Goal: Task Accomplishment & Management: Use online tool/utility

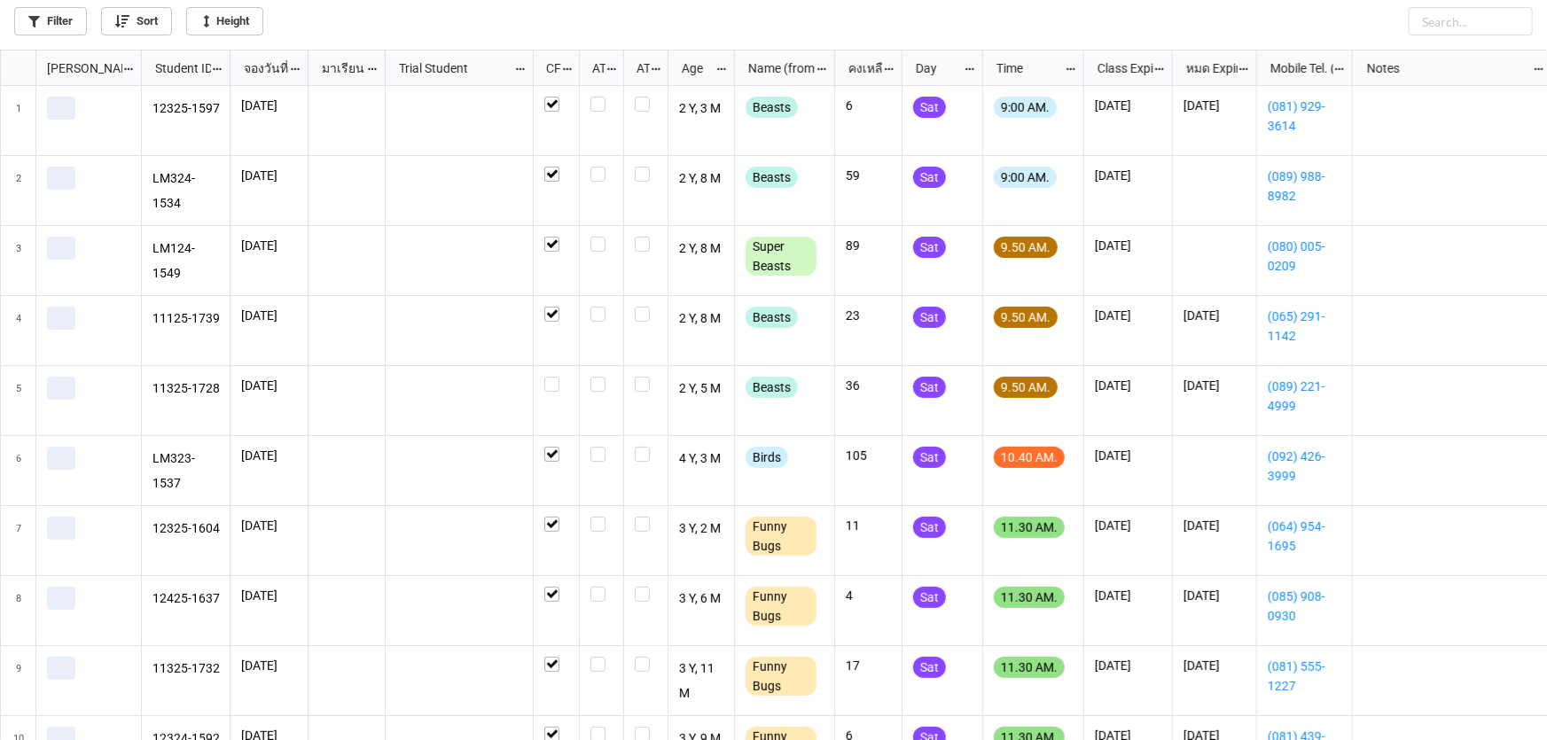
scroll to position [681, 1537]
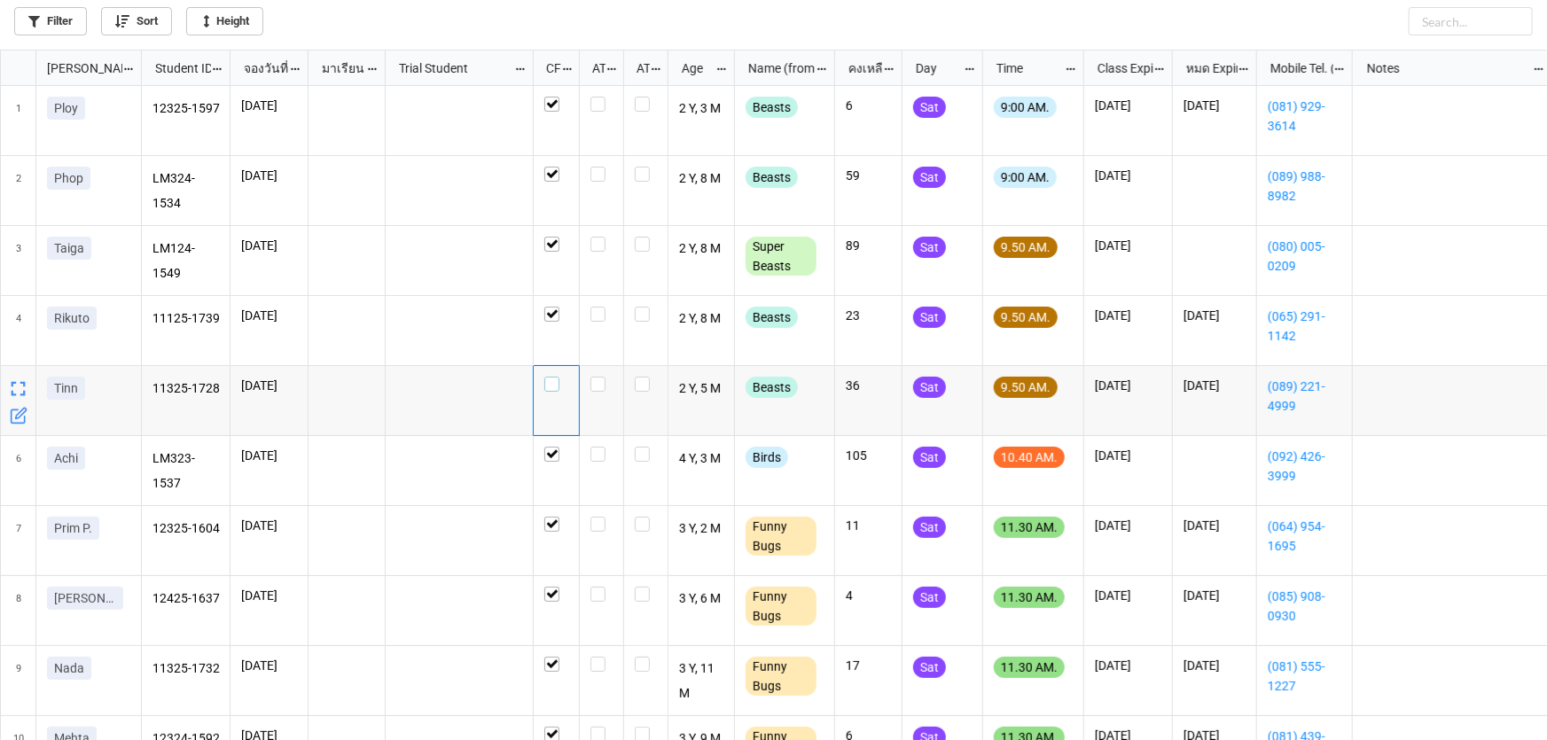
click at [552, 377] on label "grid" at bounding box center [557, 377] width 24 height 0
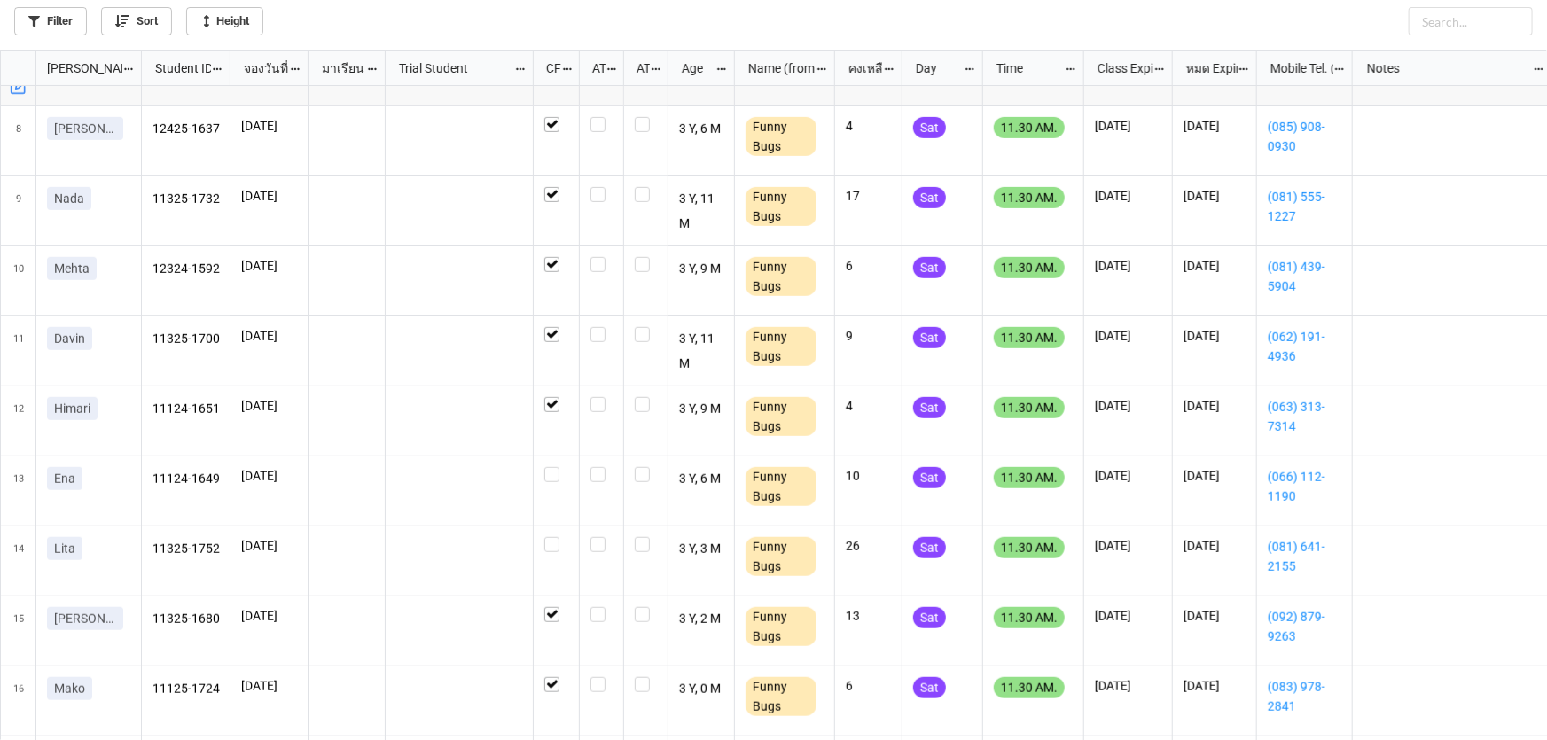
scroll to position [483, 0]
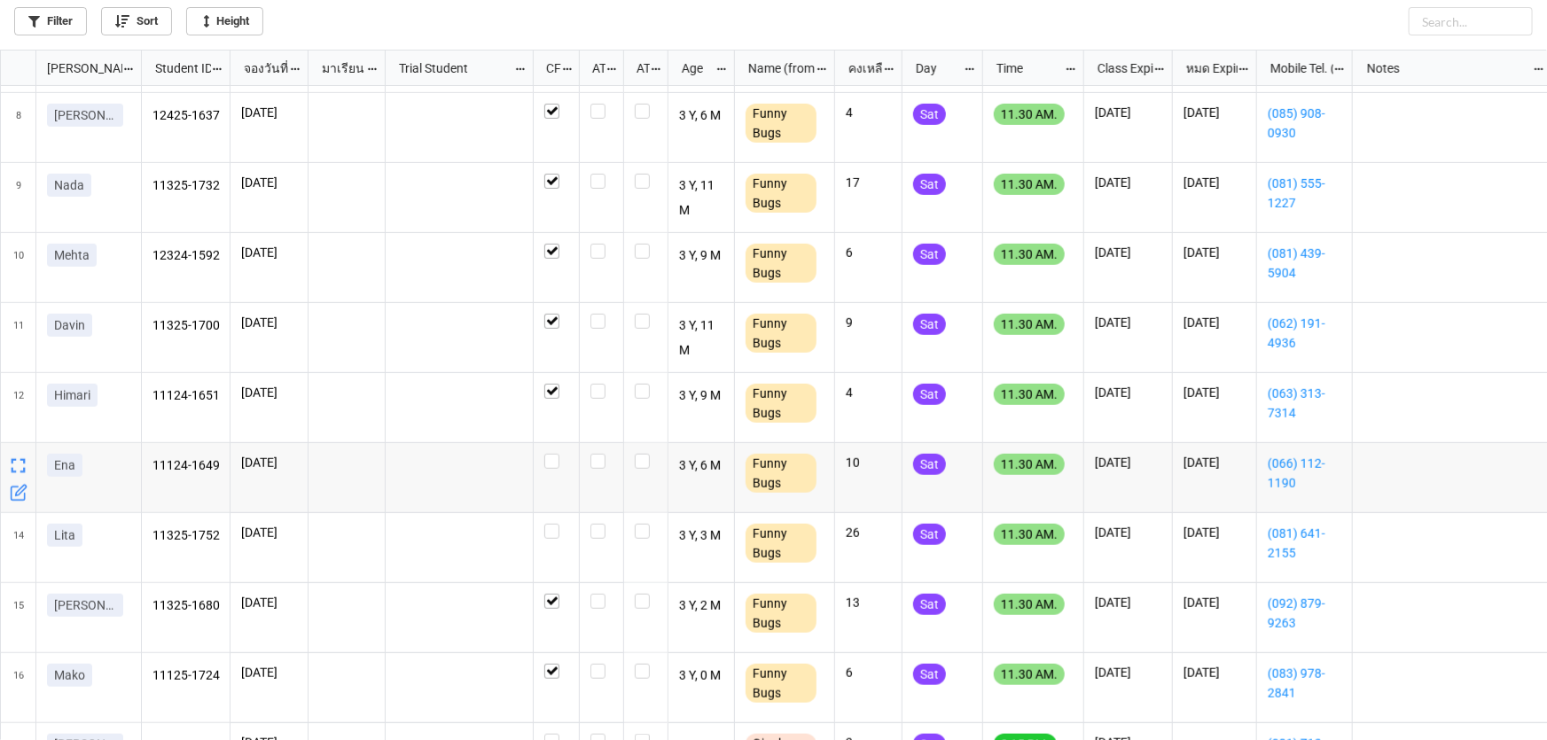
click at [20, 490] on icon "grid" at bounding box center [19, 493] width 18 height 18
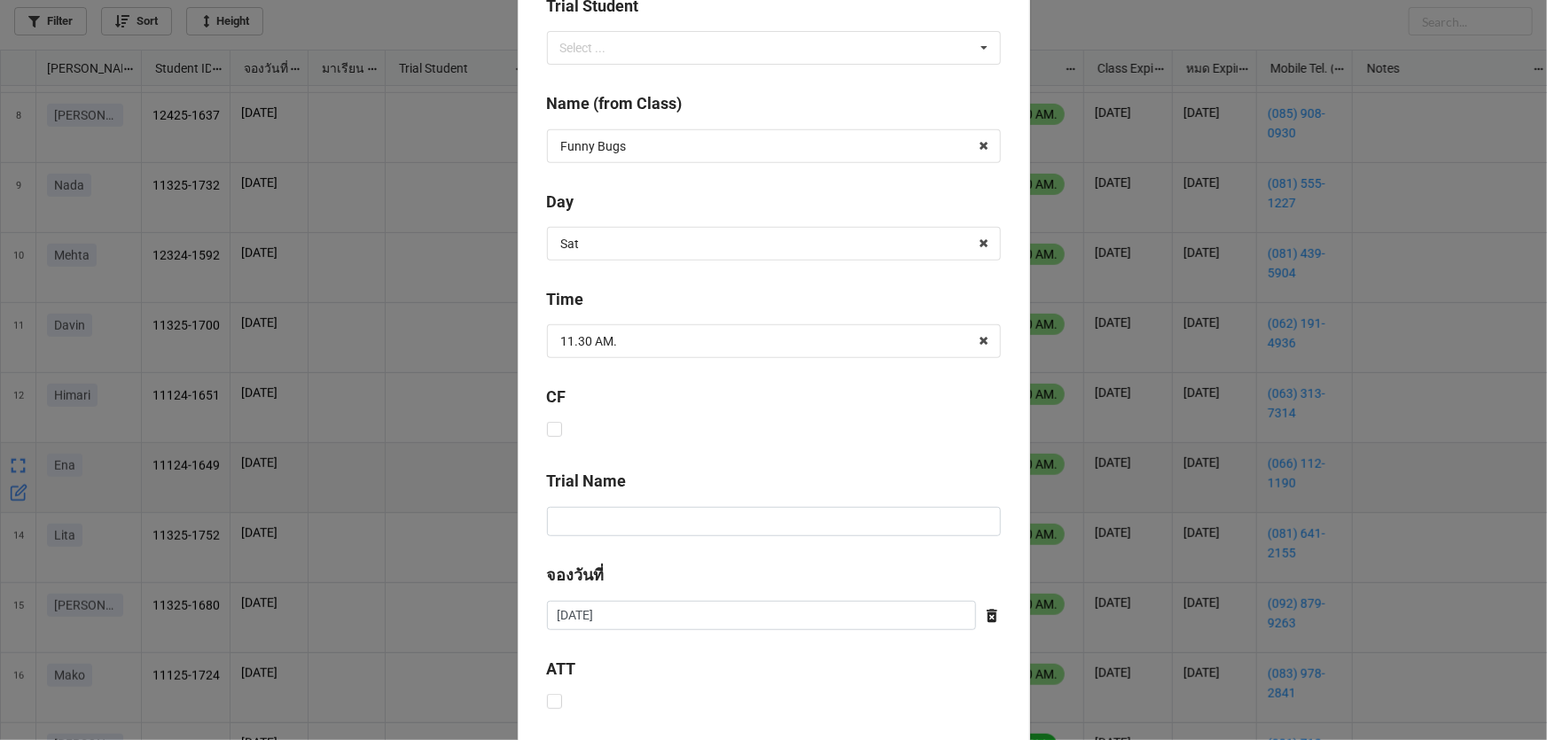
scroll to position [645, 0]
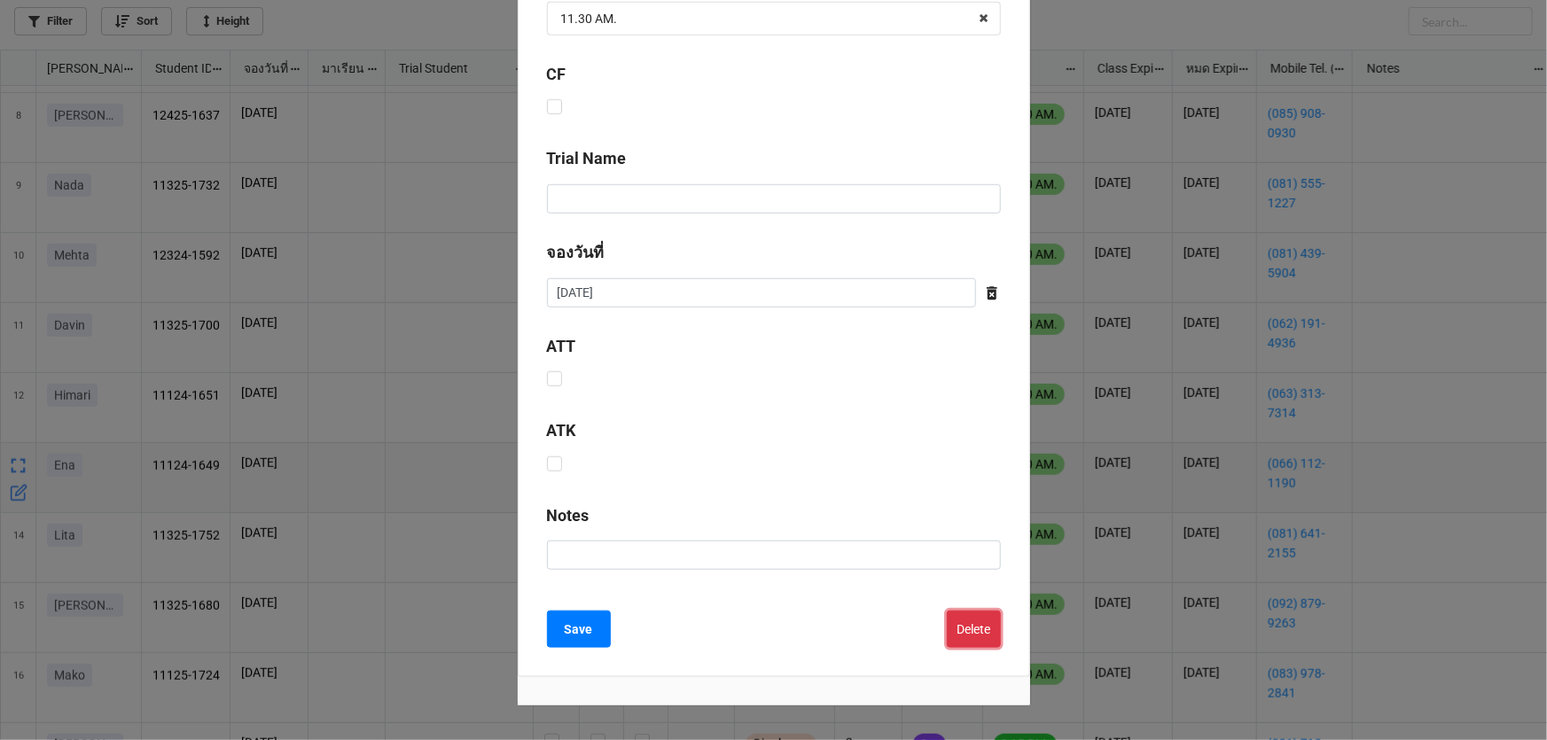
click at [965, 616] on button "Delete" at bounding box center [974, 629] width 54 height 37
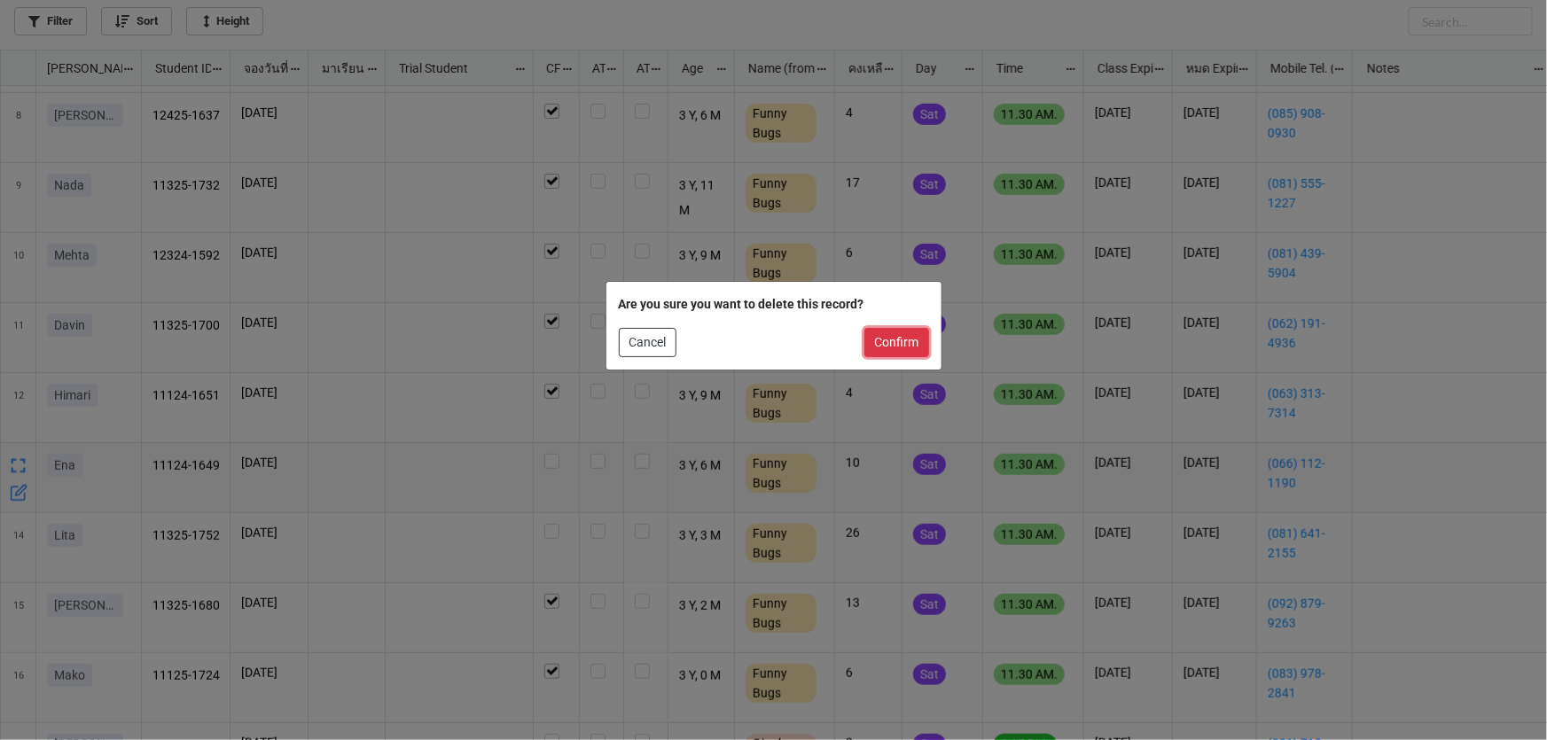
click at [911, 345] on button "Confirm" at bounding box center [897, 343] width 65 height 30
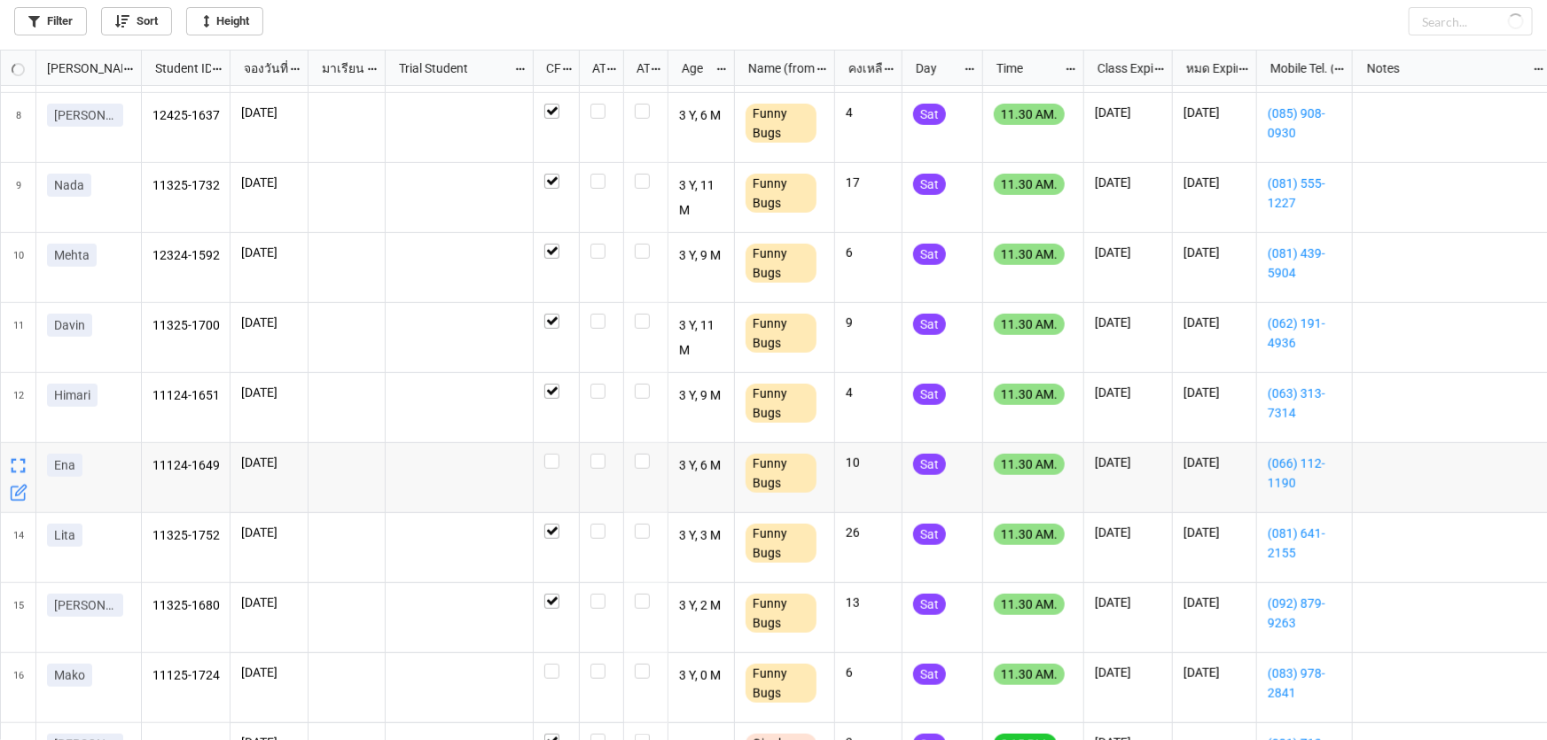
checkbox input "true"
checkbox input "false"
checkbox input "true"
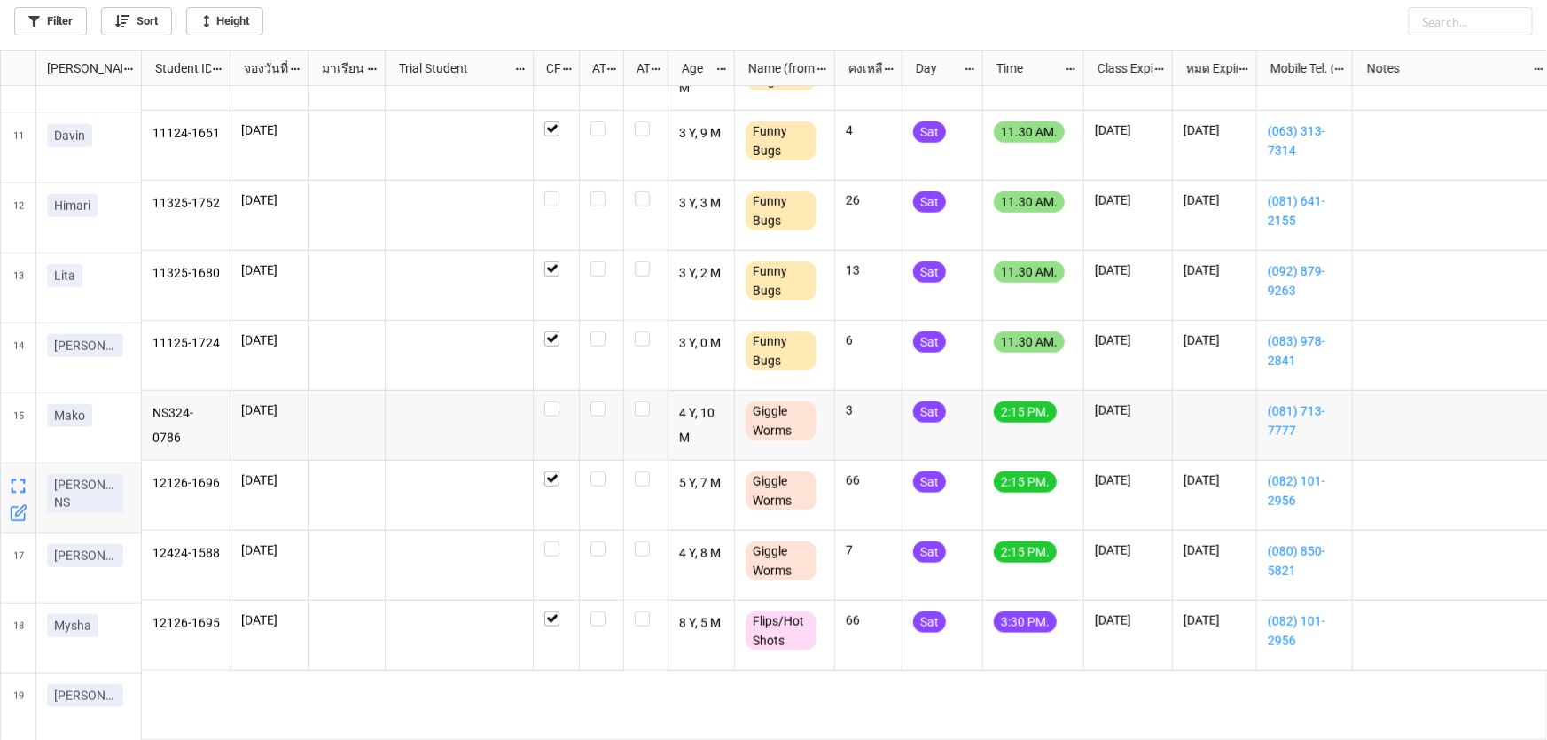
scroll to position [754, 0]
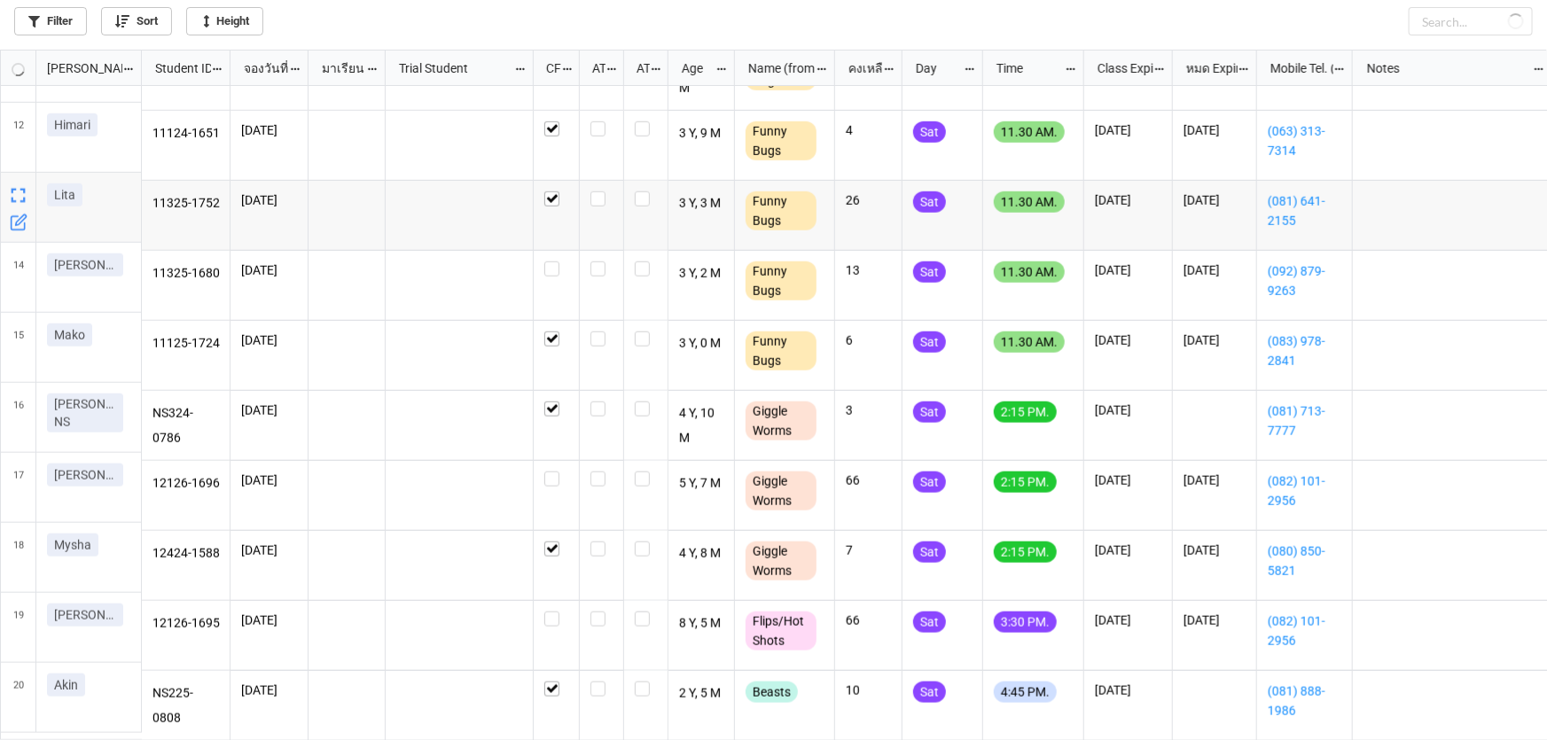
checkbox input "true"
checkbox input "false"
checkbox input "true"
checkbox input "false"
checkbox input "true"
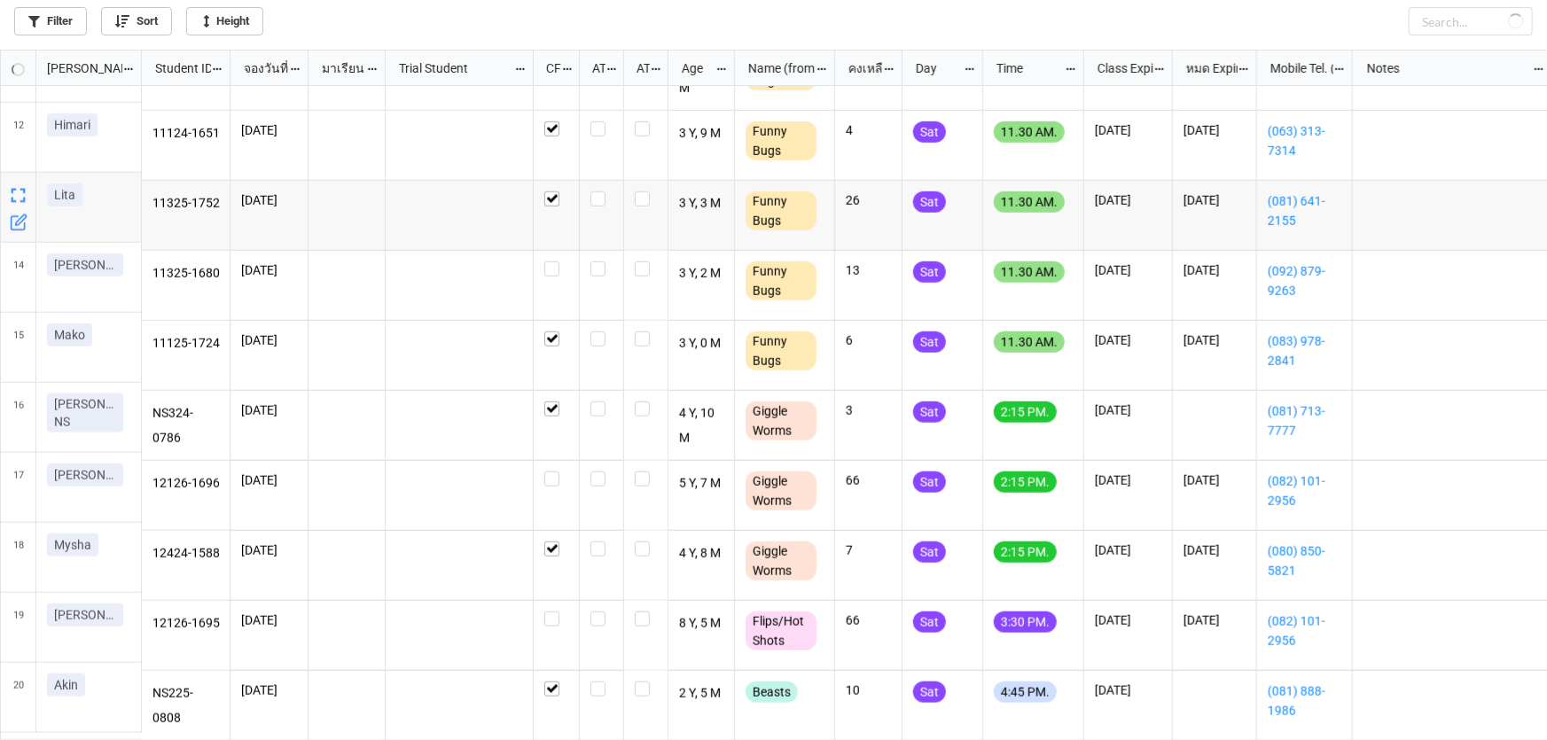
checkbox input "false"
checkbox input "true"
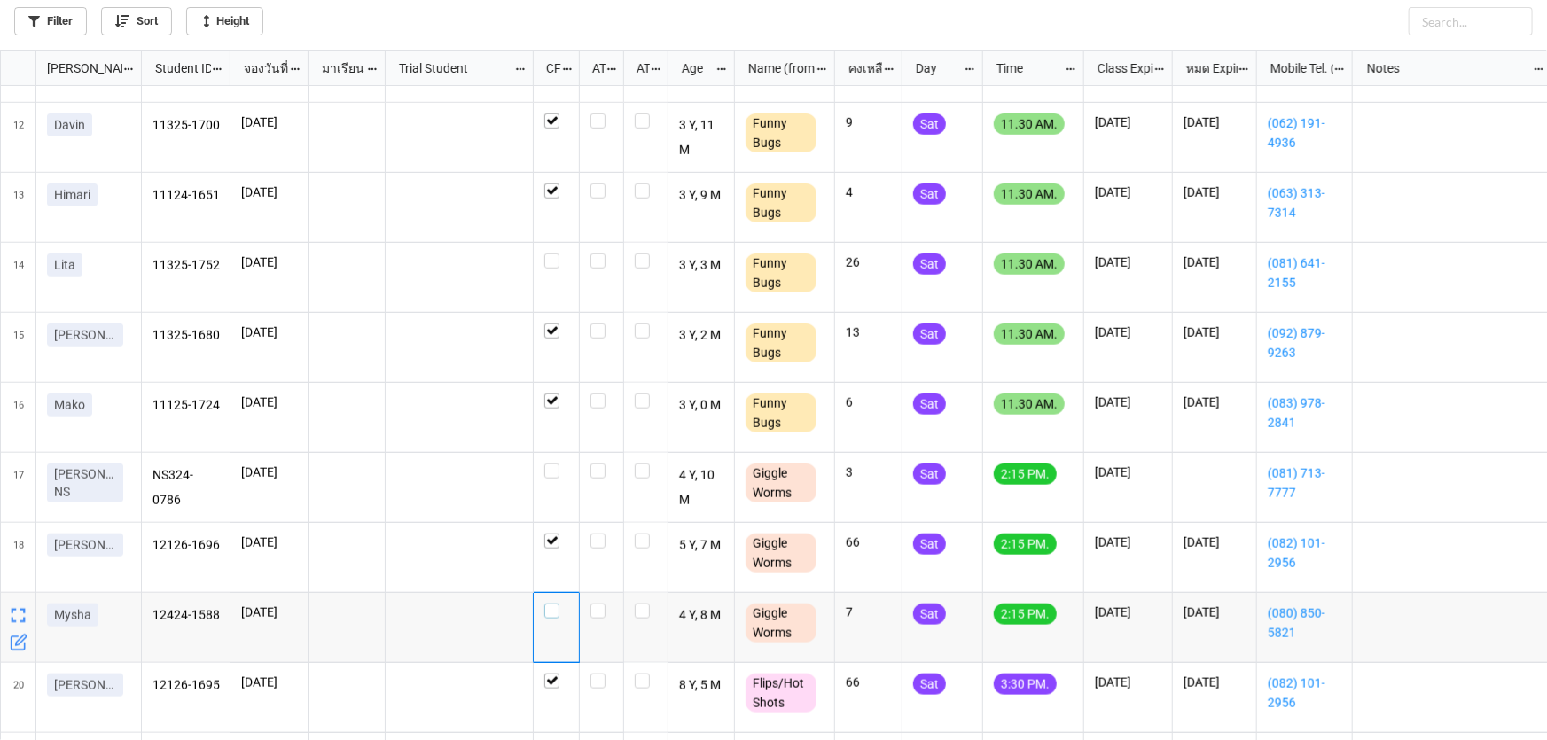
click at [548, 604] on label "grid" at bounding box center [557, 604] width 24 height 0
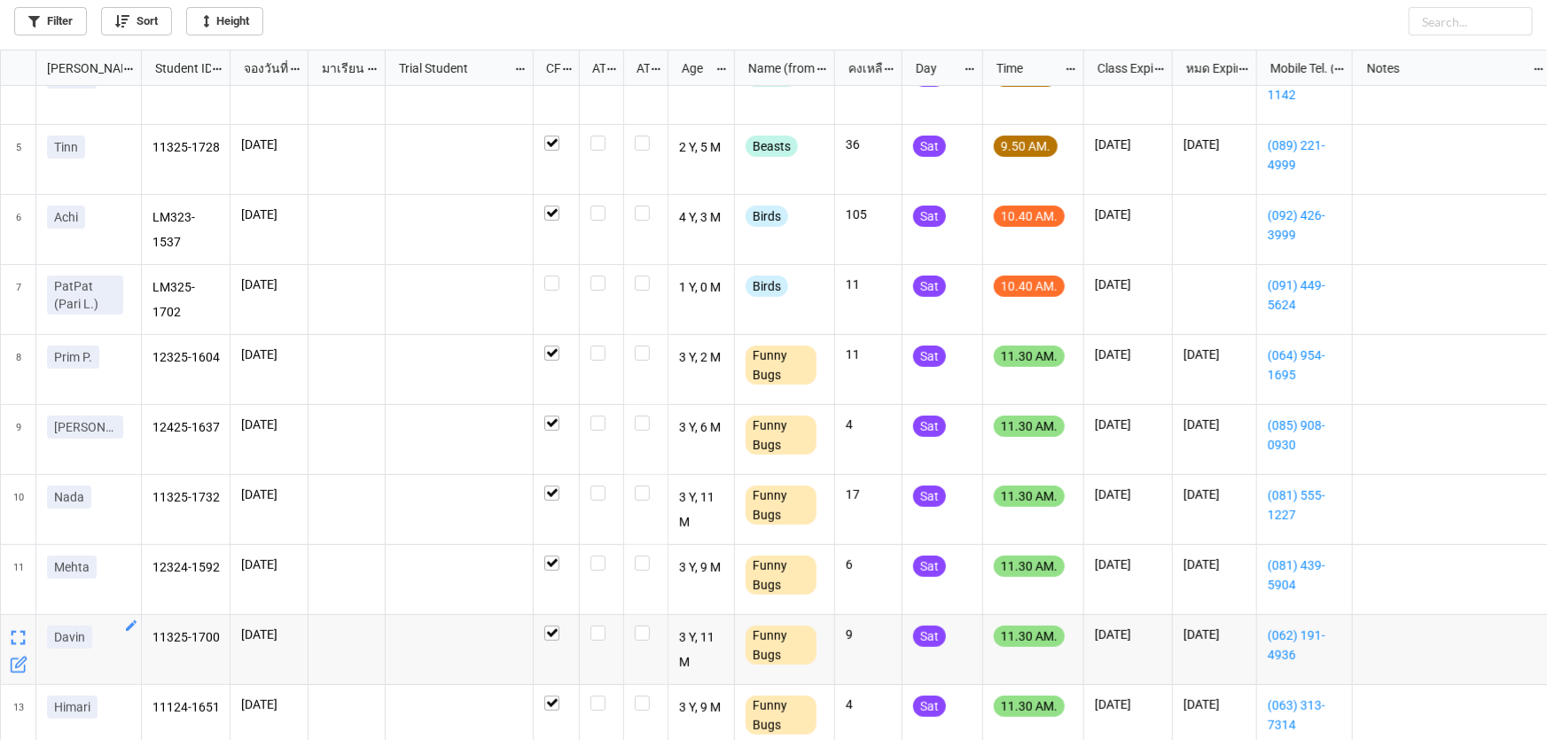
scroll to position [403, 0]
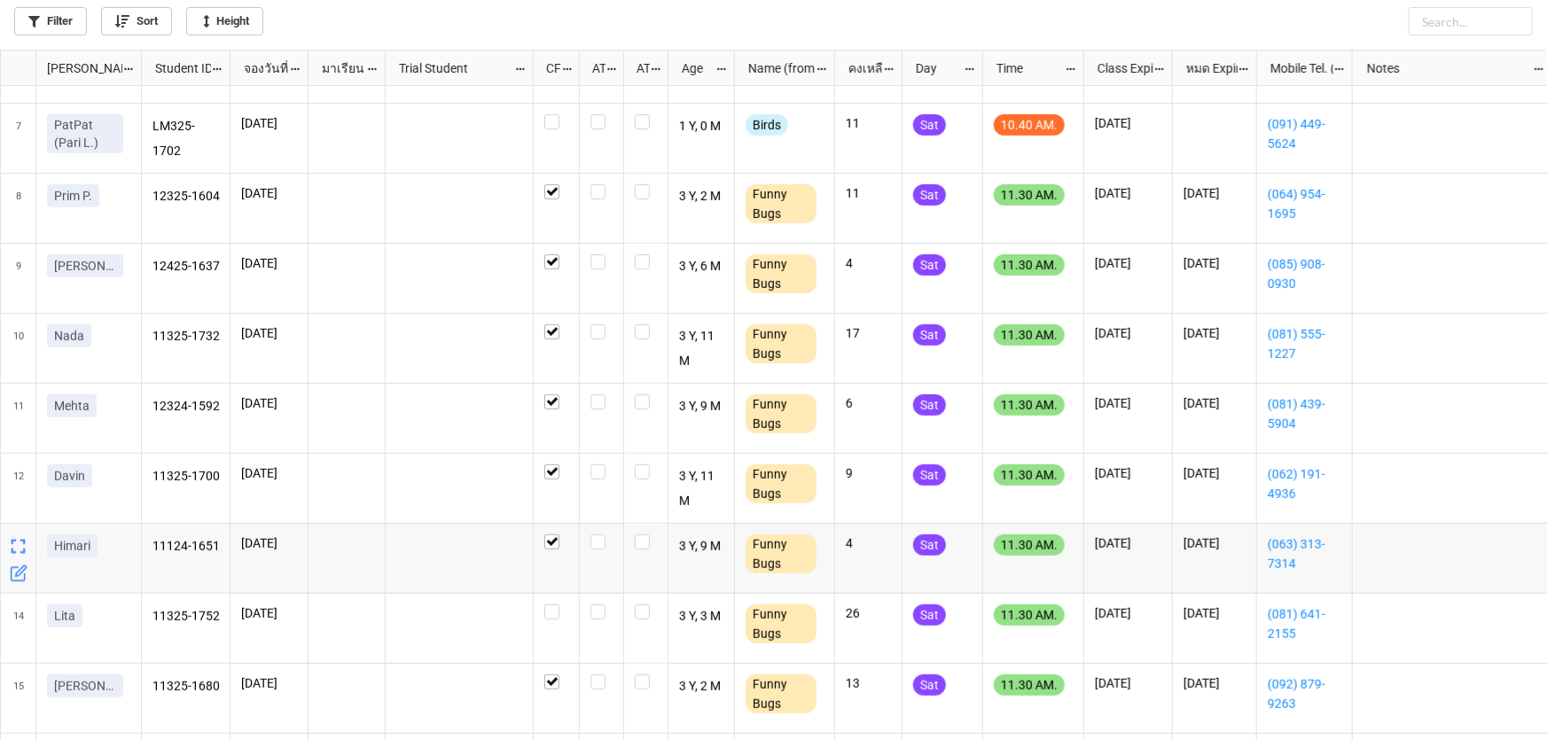
click at [17, 569] on icon "grid" at bounding box center [19, 574] width 18 height 18
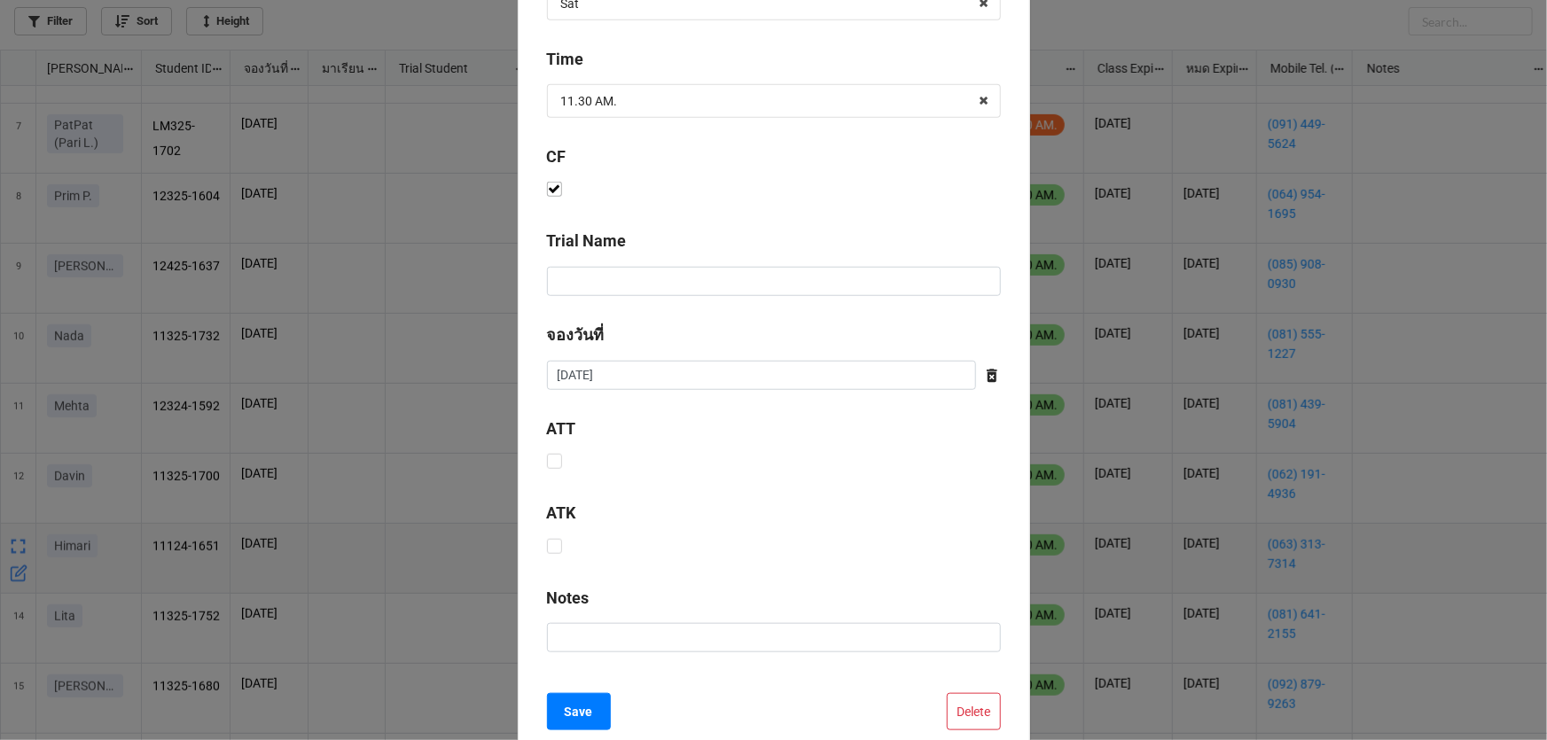
scroll to position [718, 0]
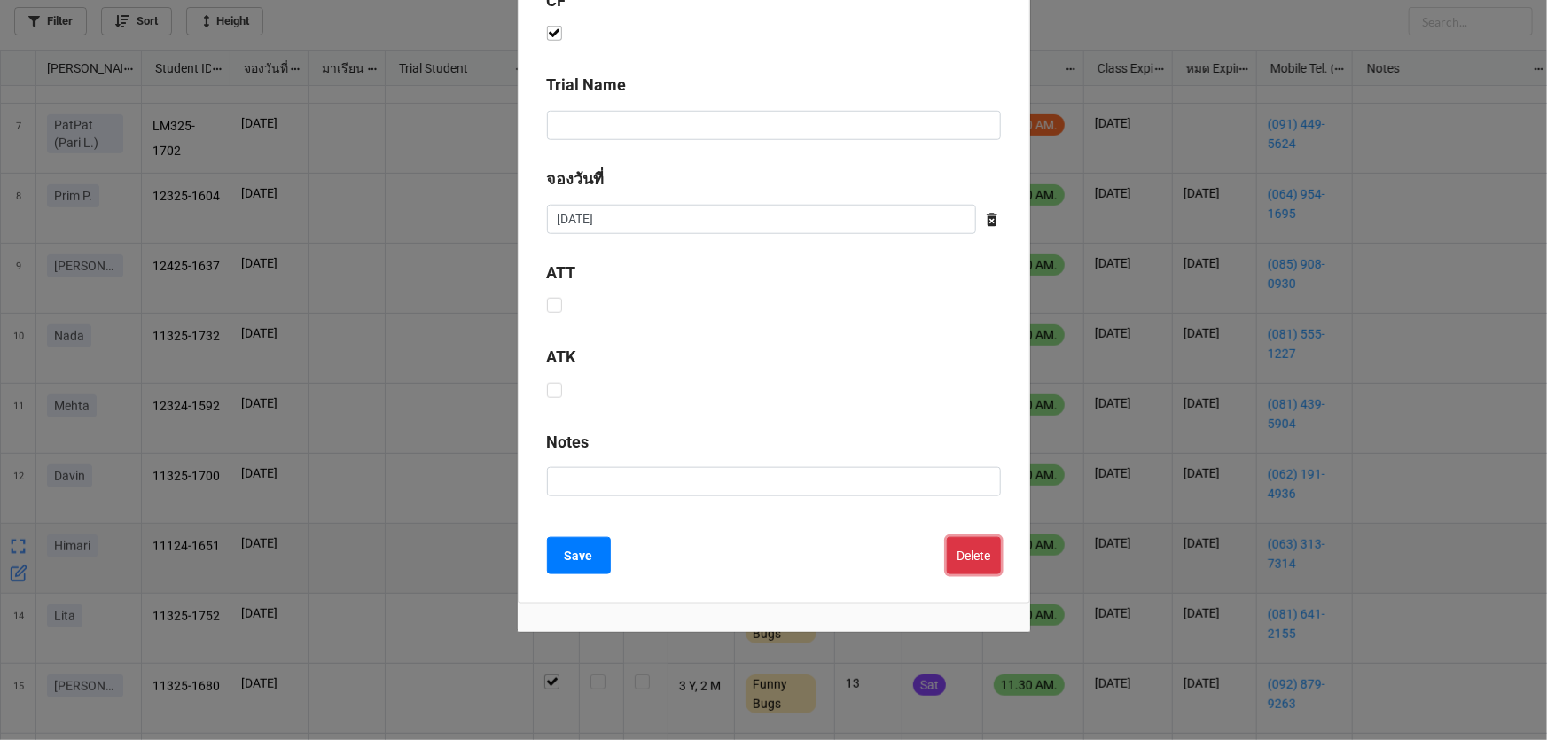
click at [967, 556] on button "Delete" at bounding box center [974, 555] width 54 height 37
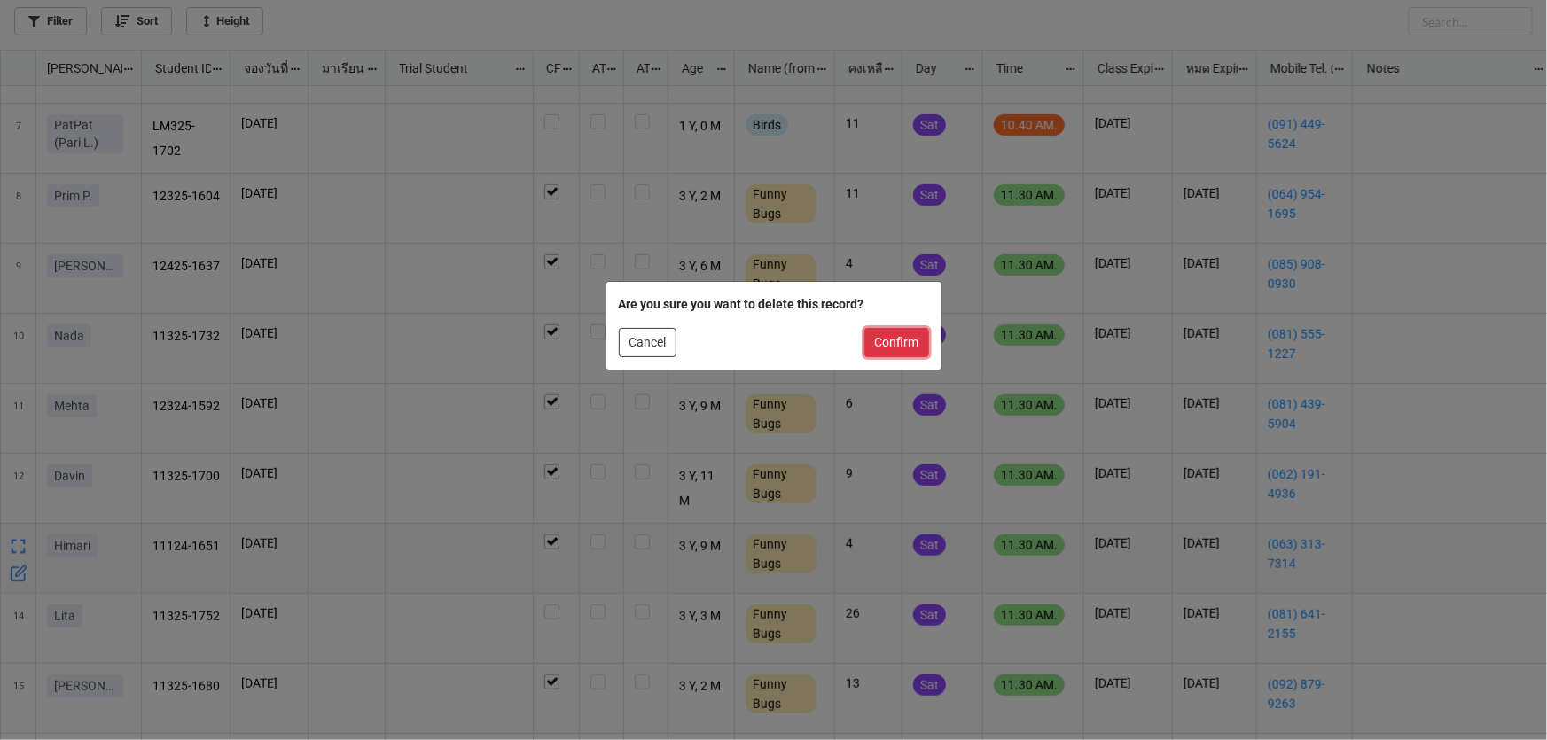
click at [905, 341] on button "Confirm" at bounding box center [897, 343] width 65 height 30
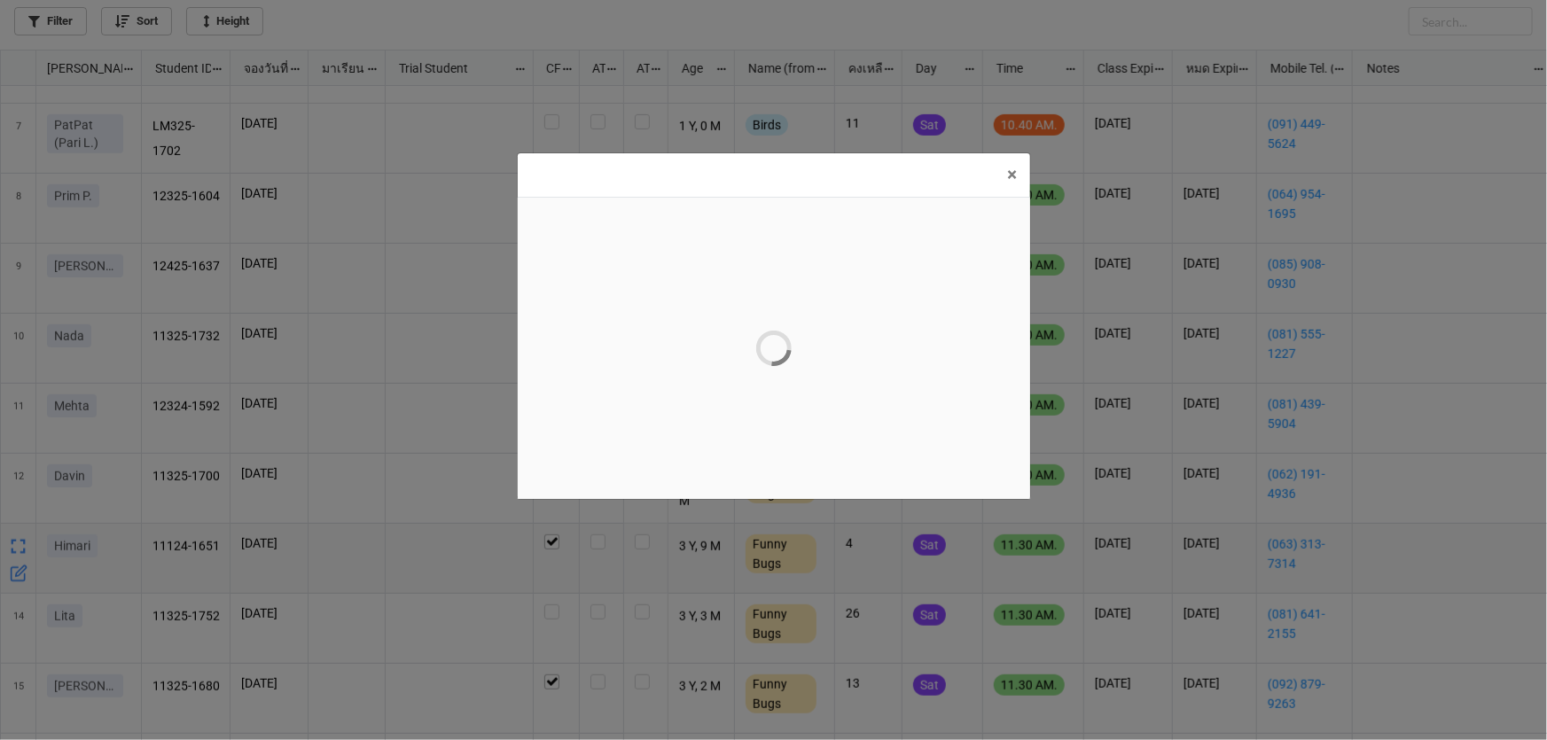
scroll to position [0, 0]
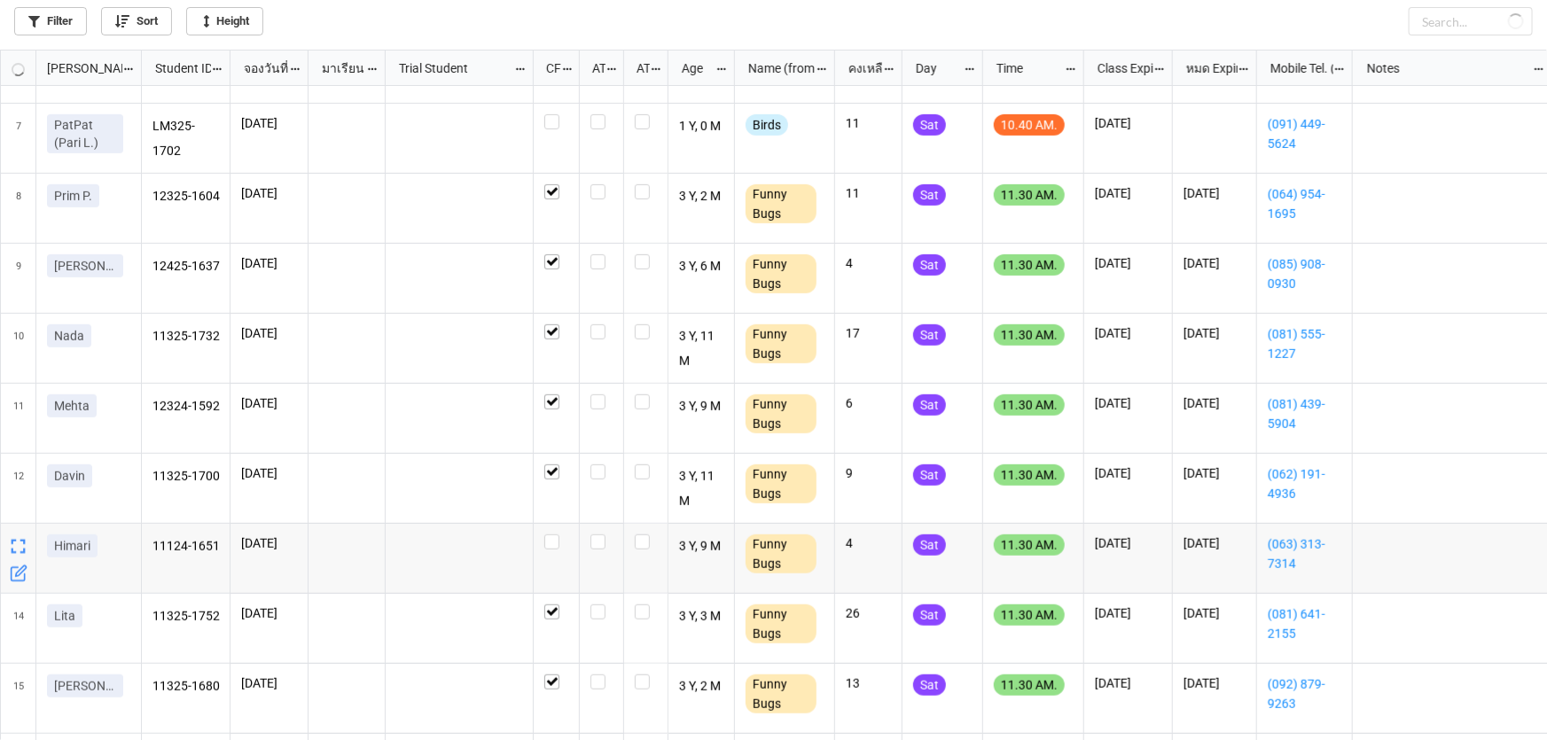
checkbox input "false"
checkbox input "true"
checkbox input "false"
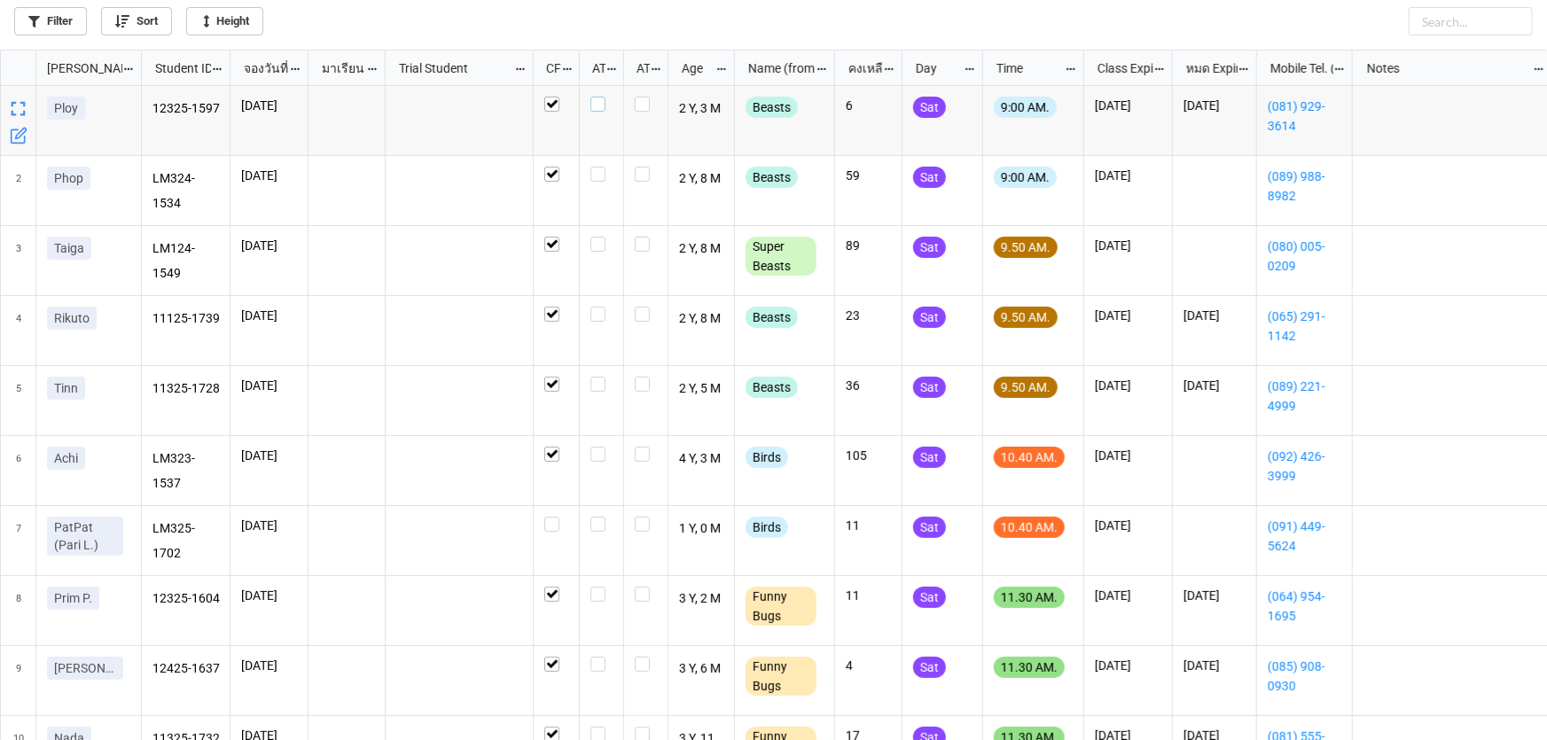
click at [603, 97] on label "grid" at bounding box center [602, 97] width 22 height 0
click at [601, 167] on label "grid" at bounding box center [602, 167] width 22 height 0
checkbox input "false"
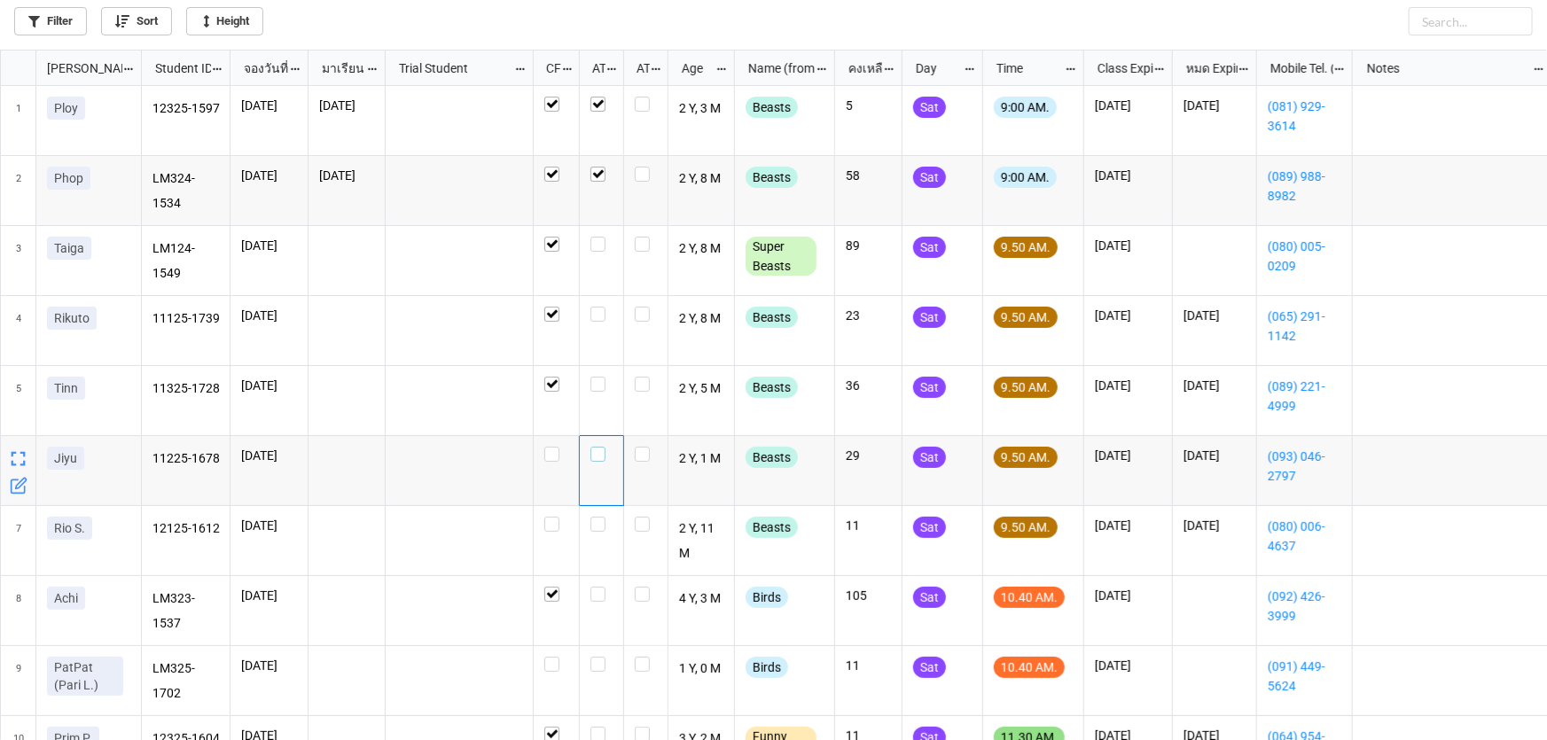
click at [594, 447] on label "grid" at bounding box center [602, 447] width 22 height 0
checkbox input "false"
checkbox input "true"
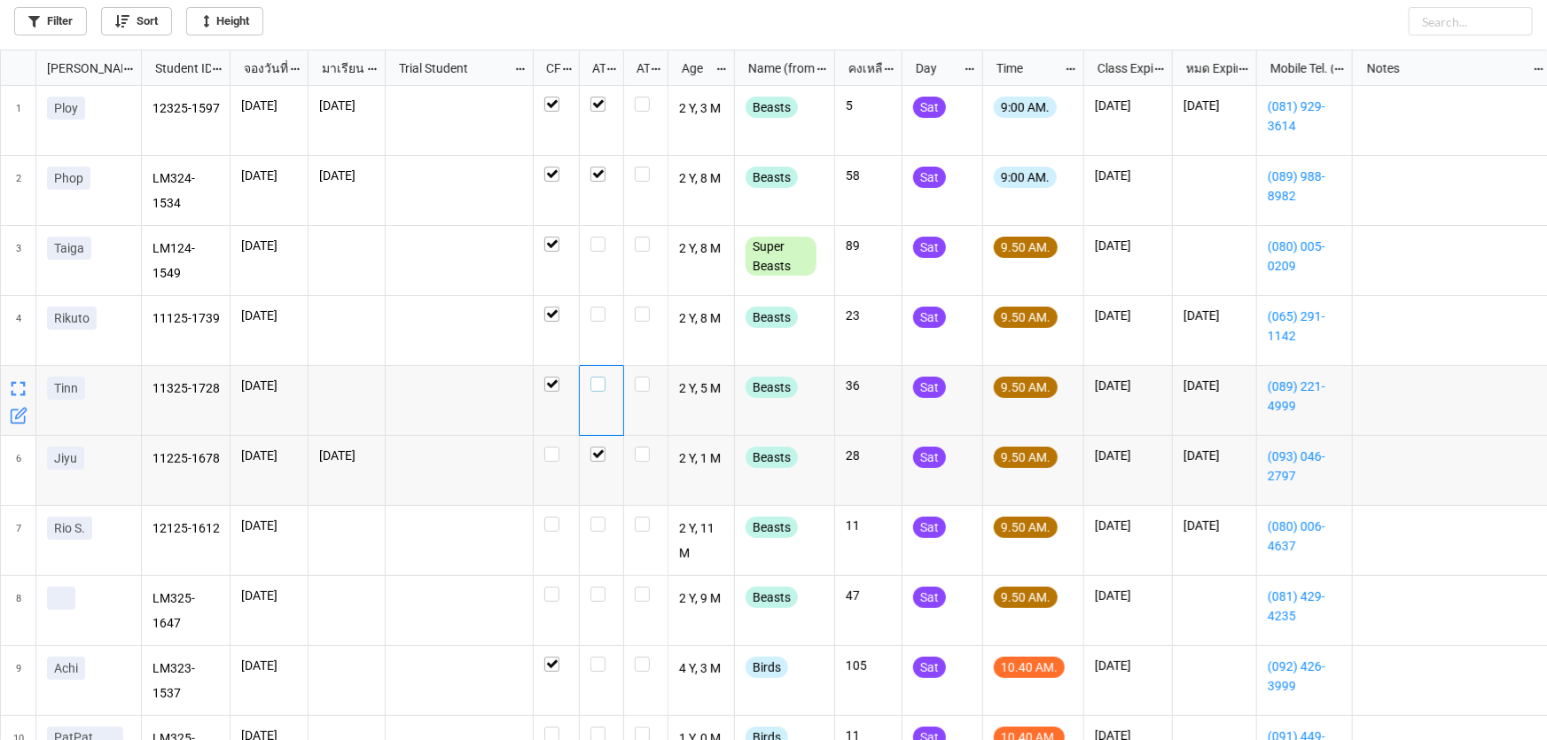
click at [600, 377] on label "grid" at bounding box center [602, 377] width 22 height 0
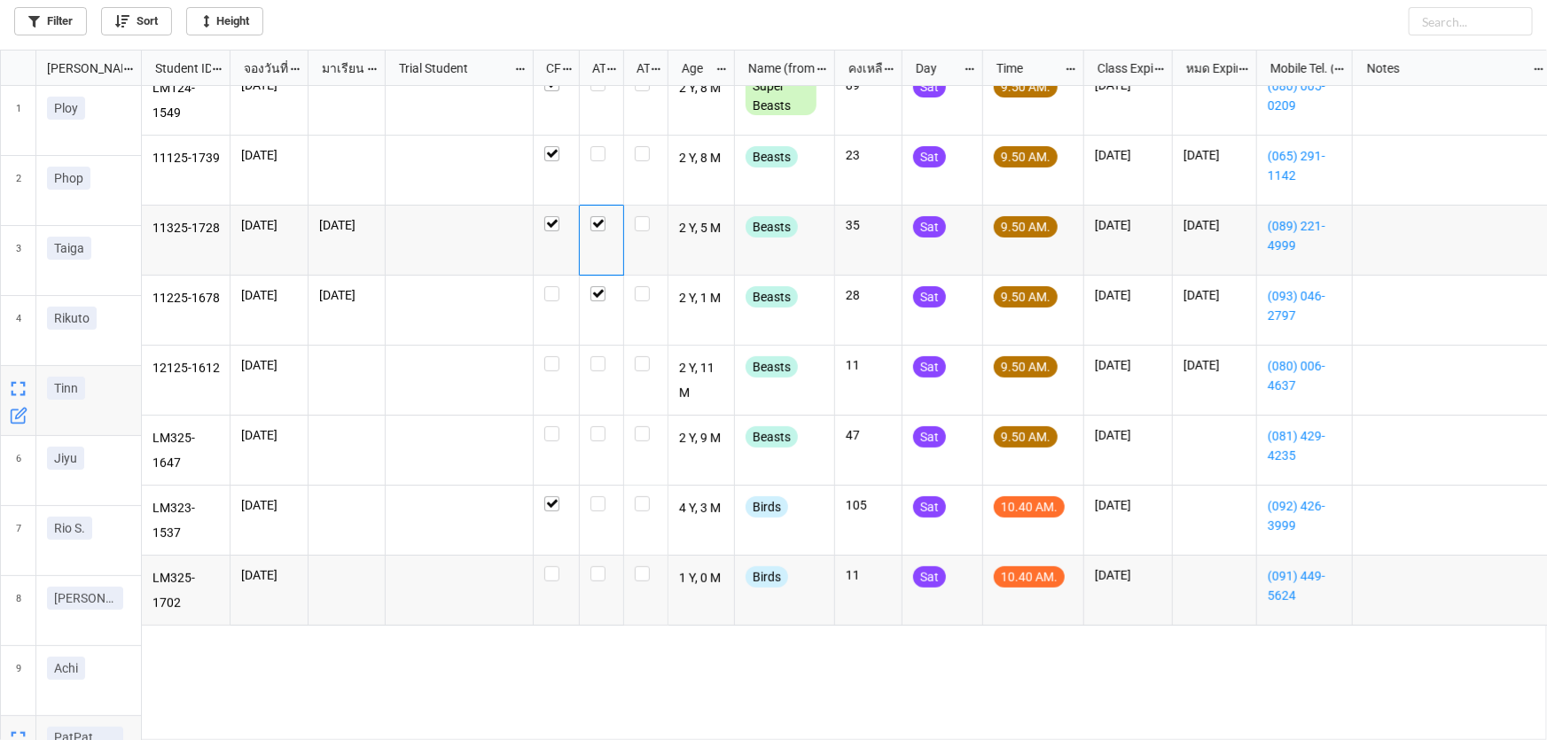
scroll to position [161, 0]
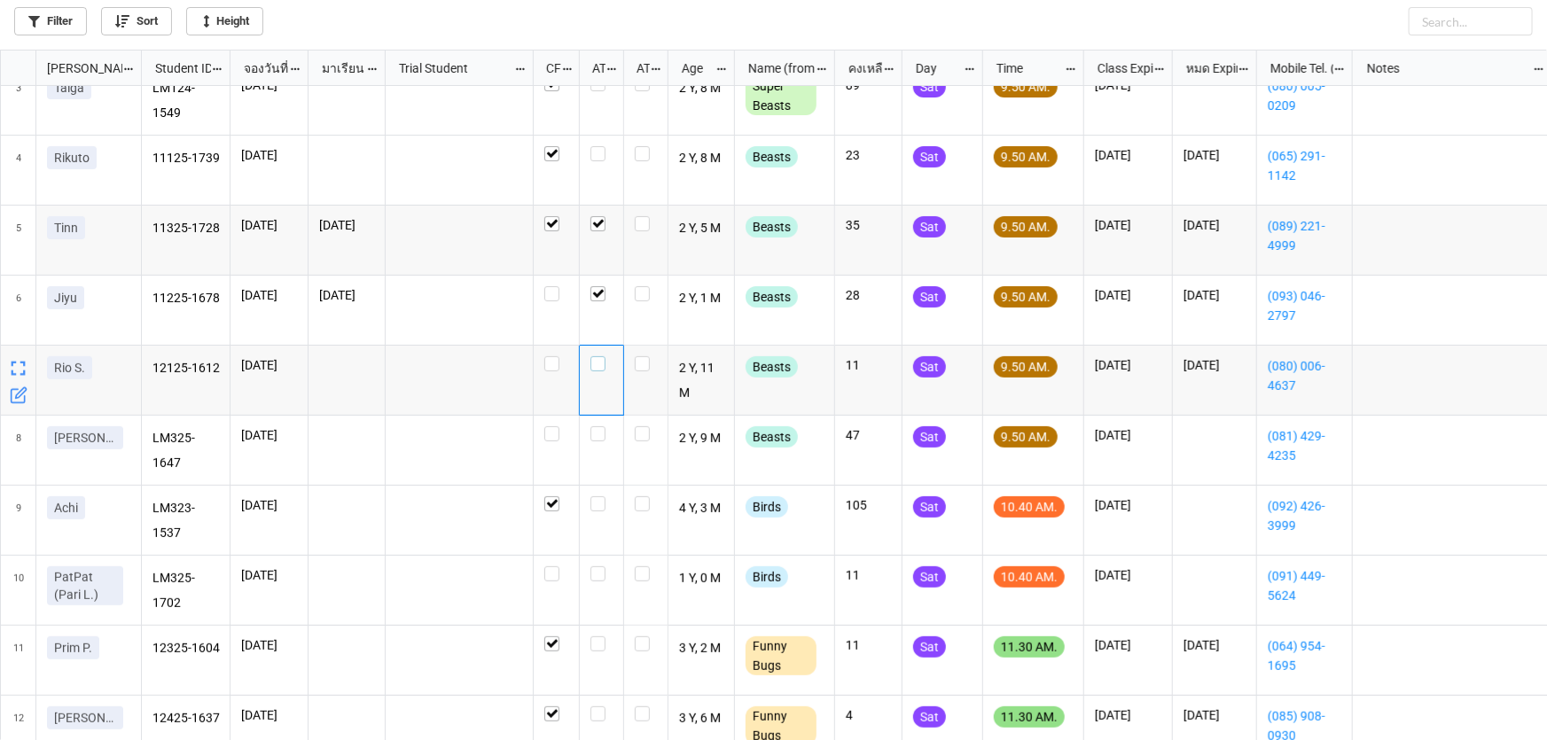
click at [597, 356] on label "grid" at bounding box center [602, 356] width 22 height 0
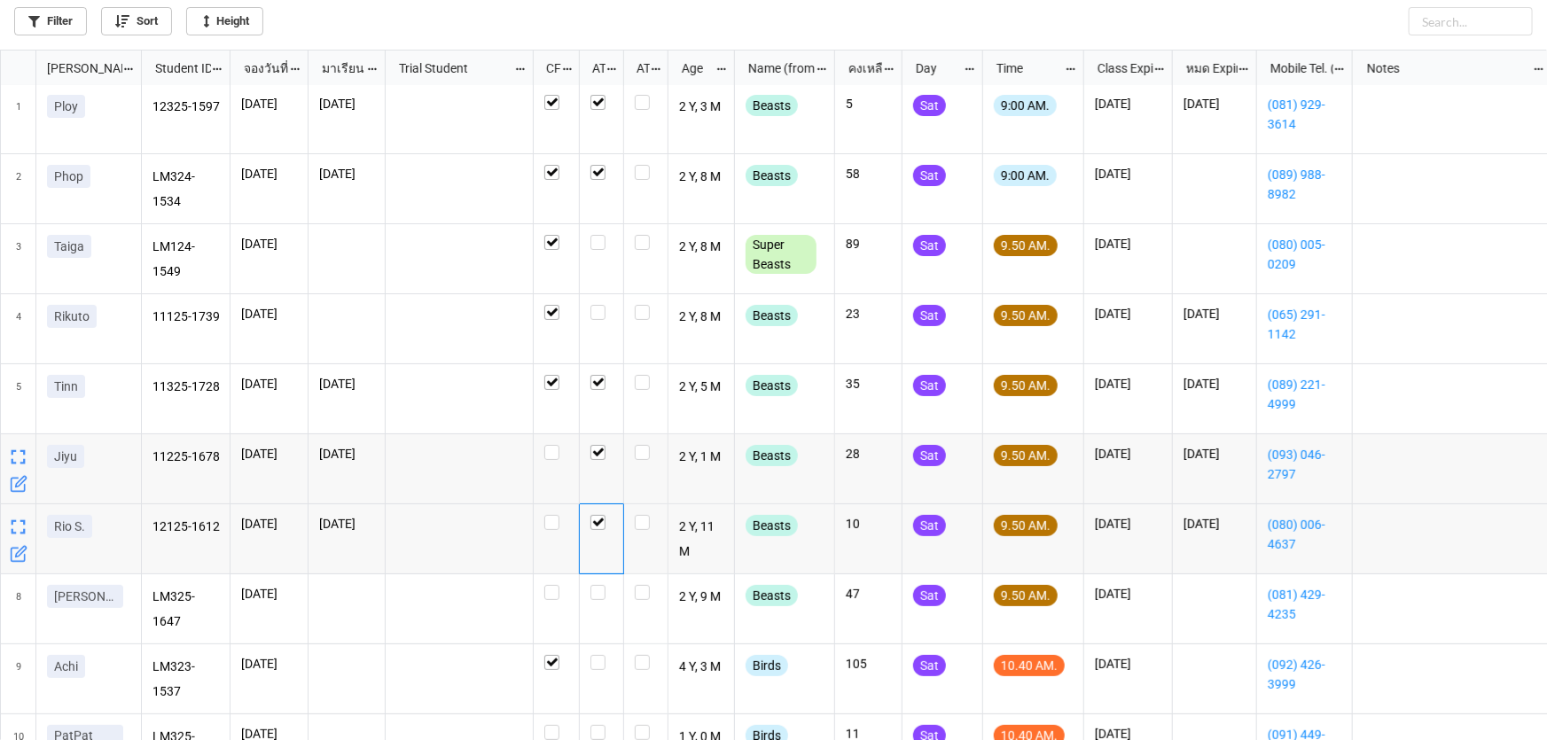
scroll to position [0, 0]
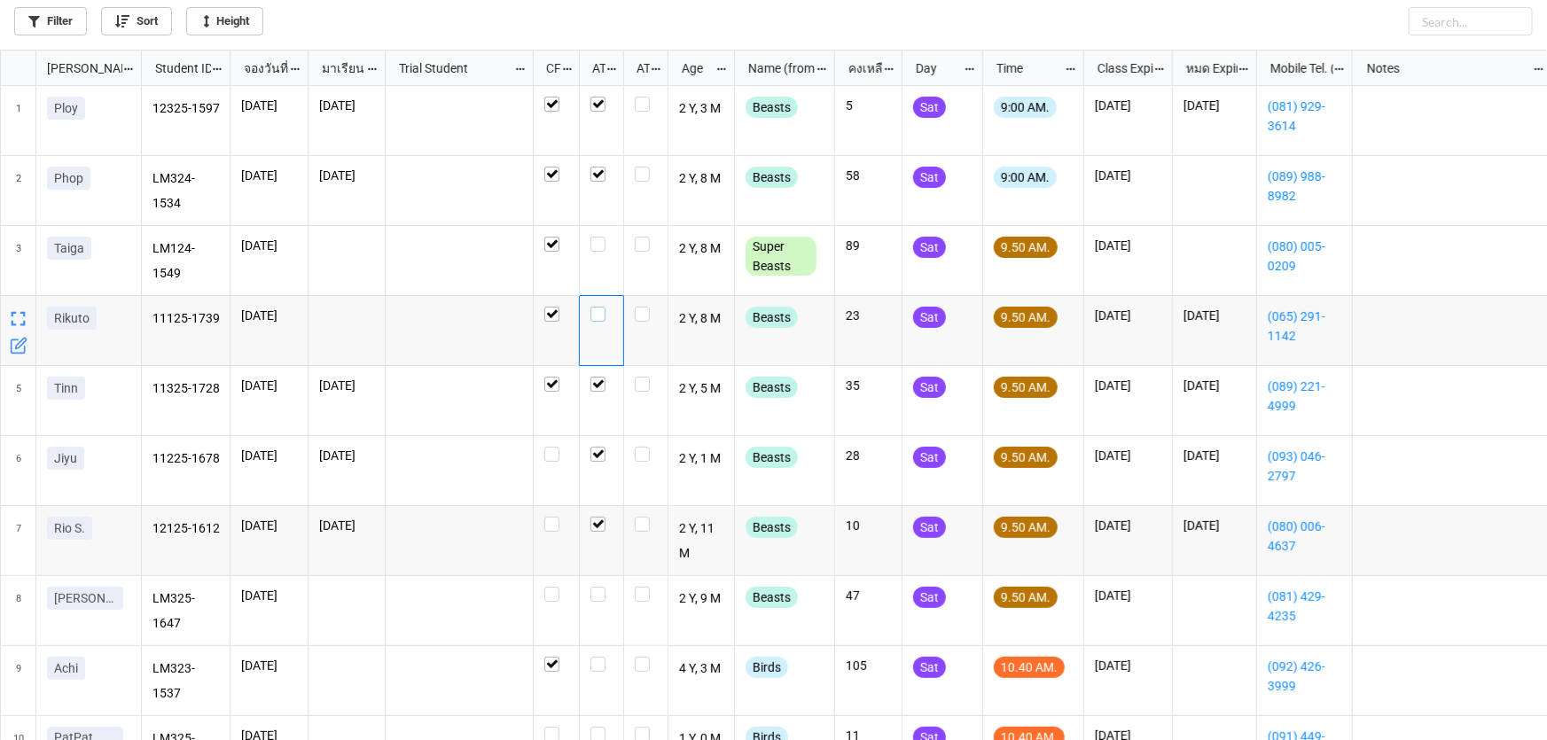
click at [601, 307] on label "grid" at bounding box center [602, 307] width 22 height 0
click at [599, 232] on div "grid" at bounding box center [602, 261] width 44 height 70
click at [599, 237] on label "grid" at bounding box center [602, 237] width 22 height 0
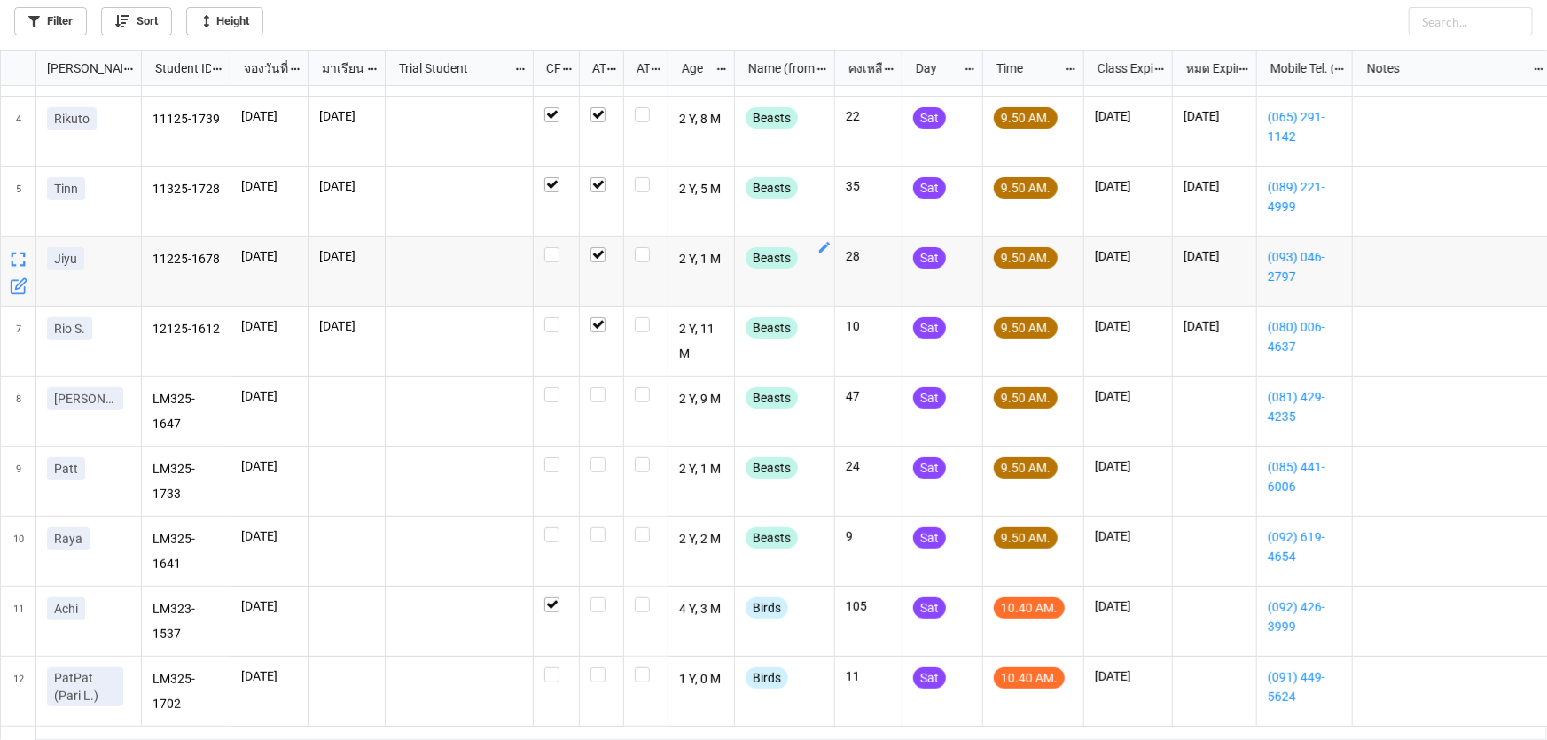
scroll to position [241, 0]
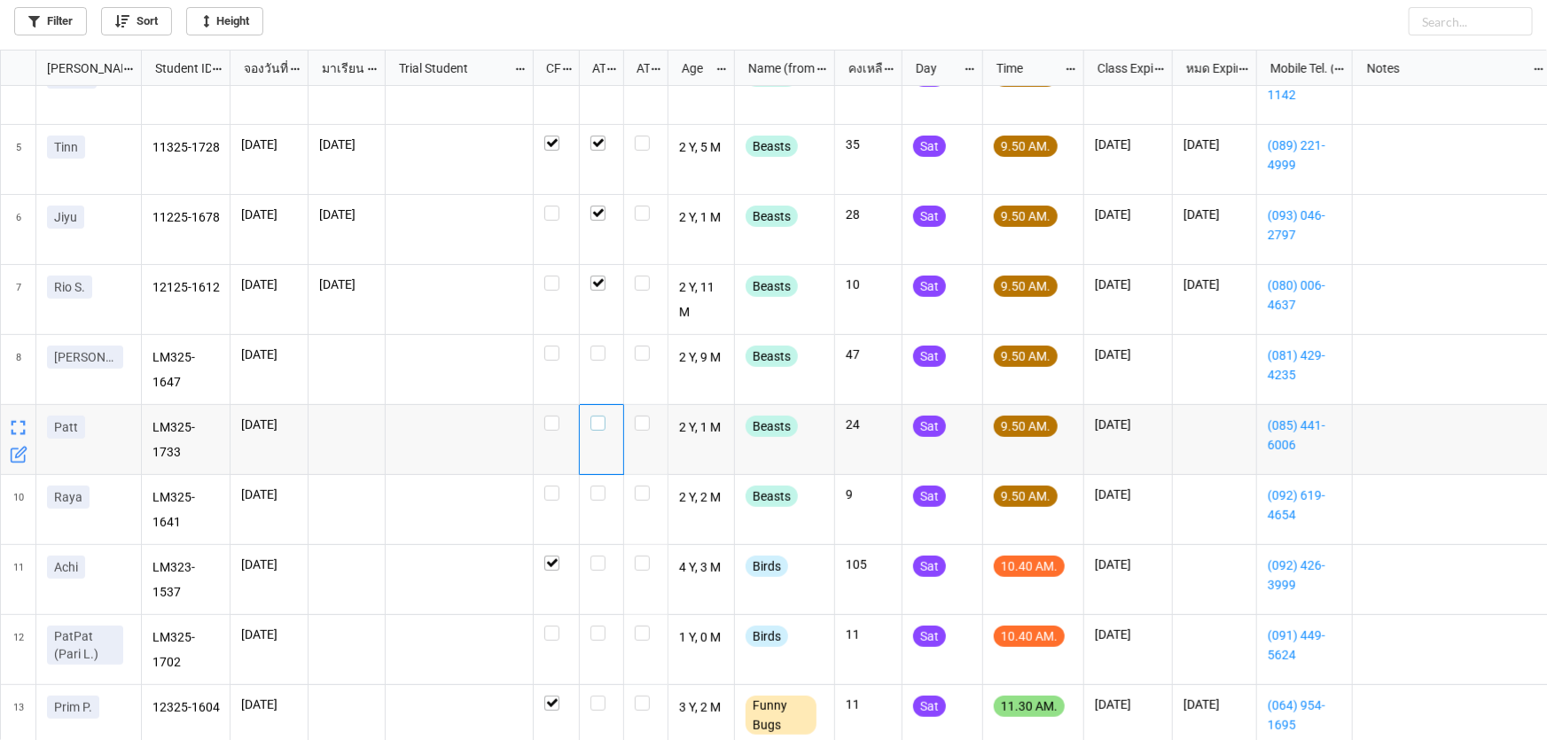
click at [598, 416] on label "grid" at bounding box center [602, 416] width 22 height 0
click at [598, 486] on label "grid" at bounding box center [602, 486] width 22 height 0
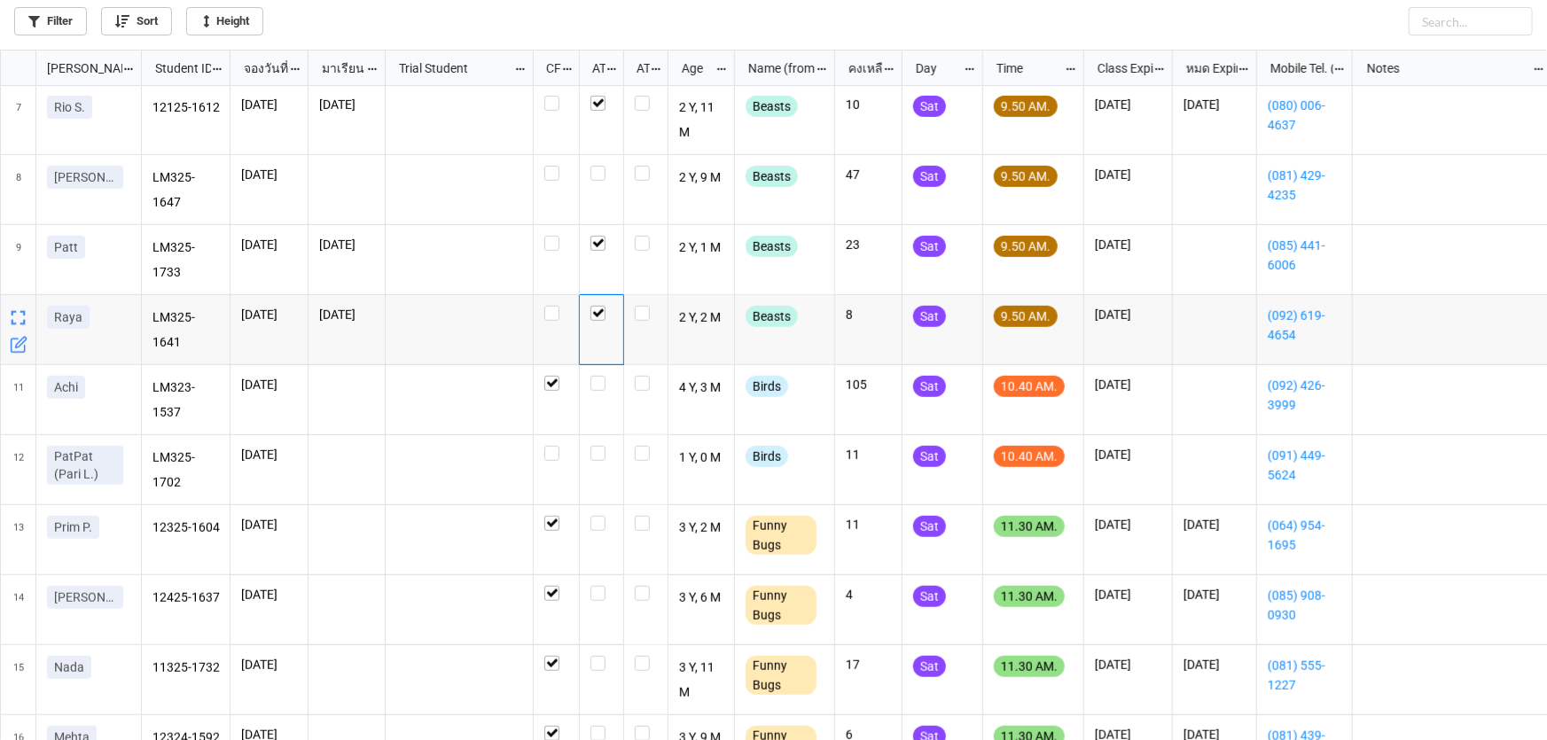
scroll to position [322, 0]
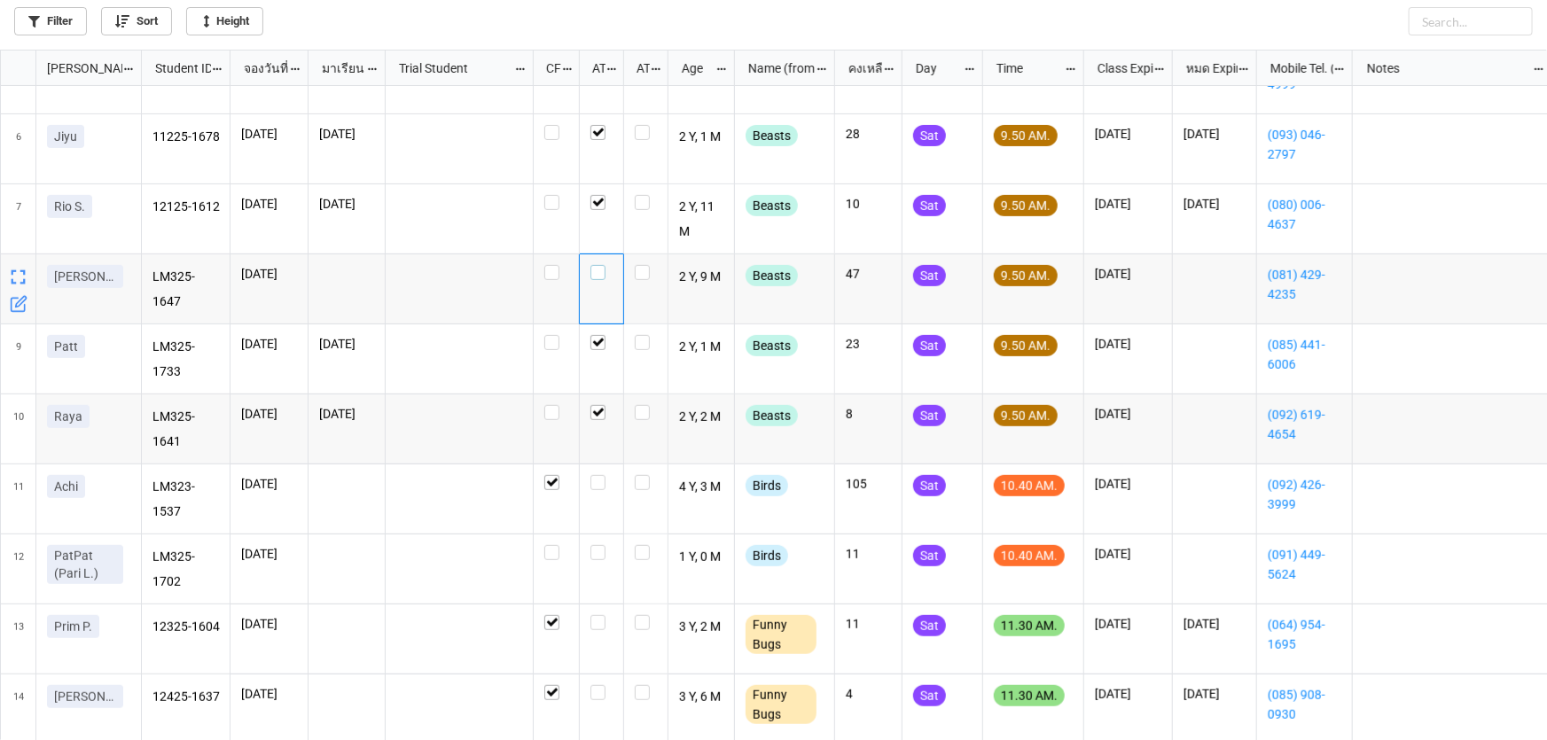
click at [598, 265] on label "grid" at bounding box center [602, 265] width 22 height 0
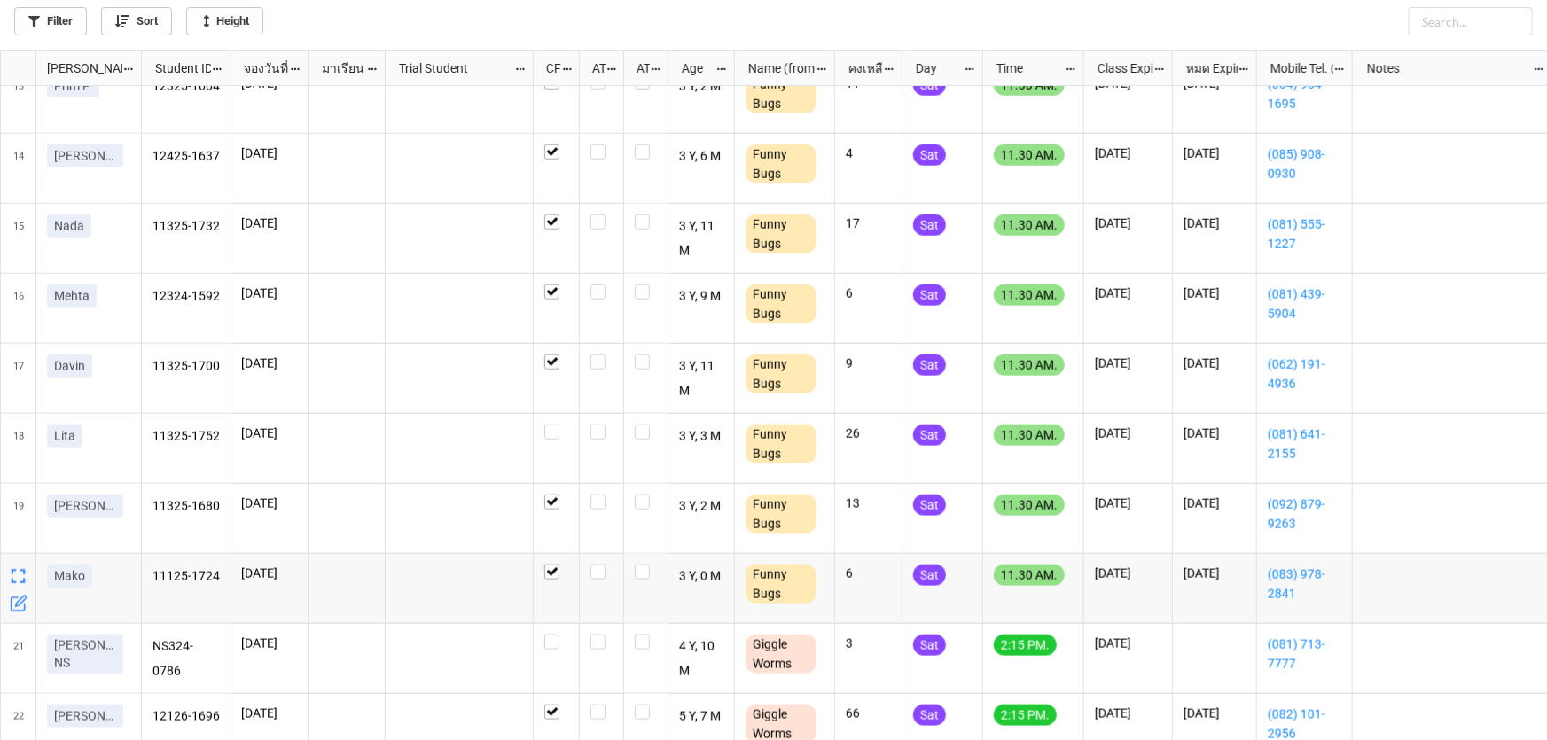
scroll to position [782, 0]
